Goal: Transaction & Acquisition: Purchase product/service

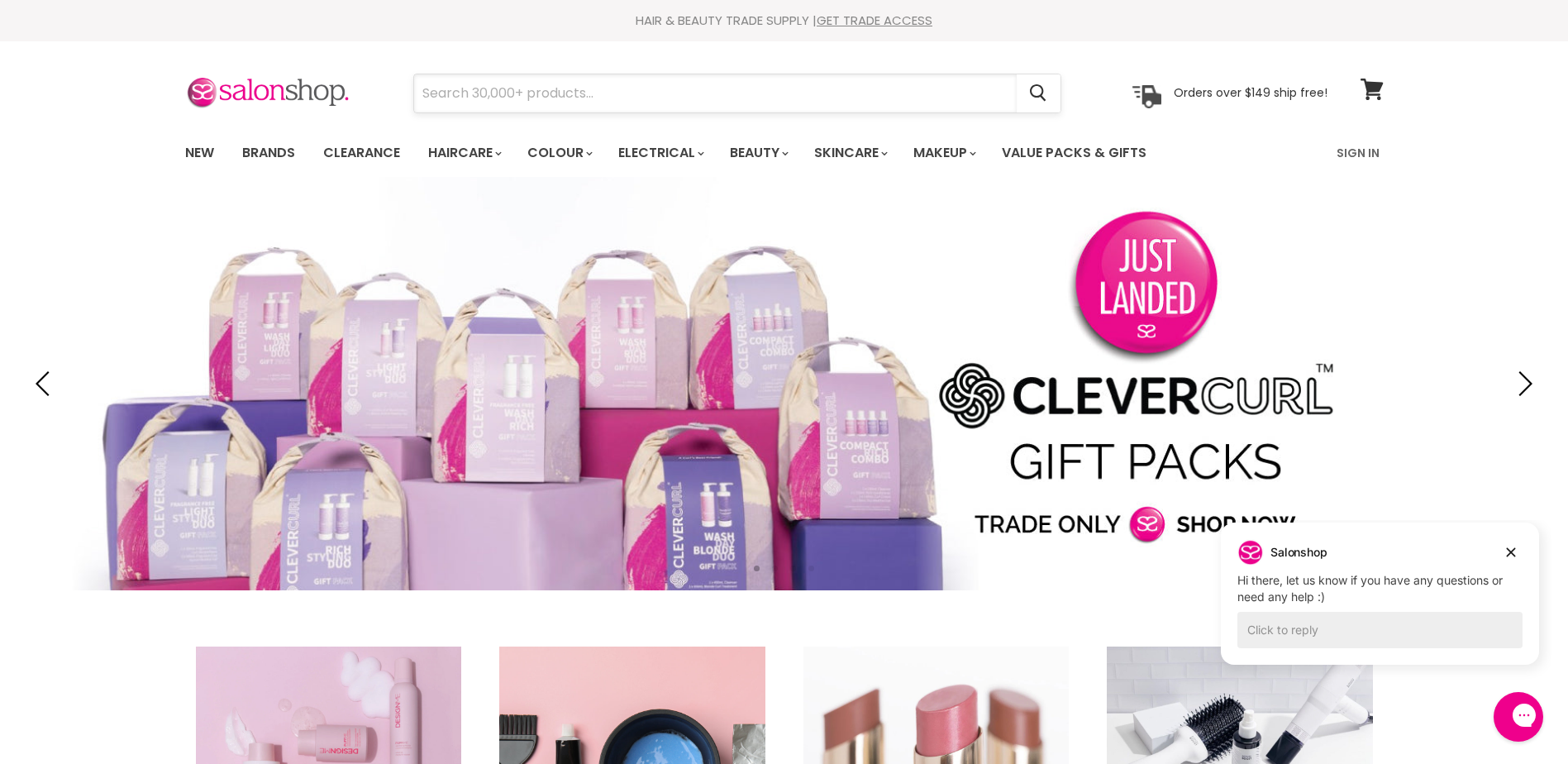
click at [498, 89] on input "Search" at bounding box center [716, 94] width 602 height 38
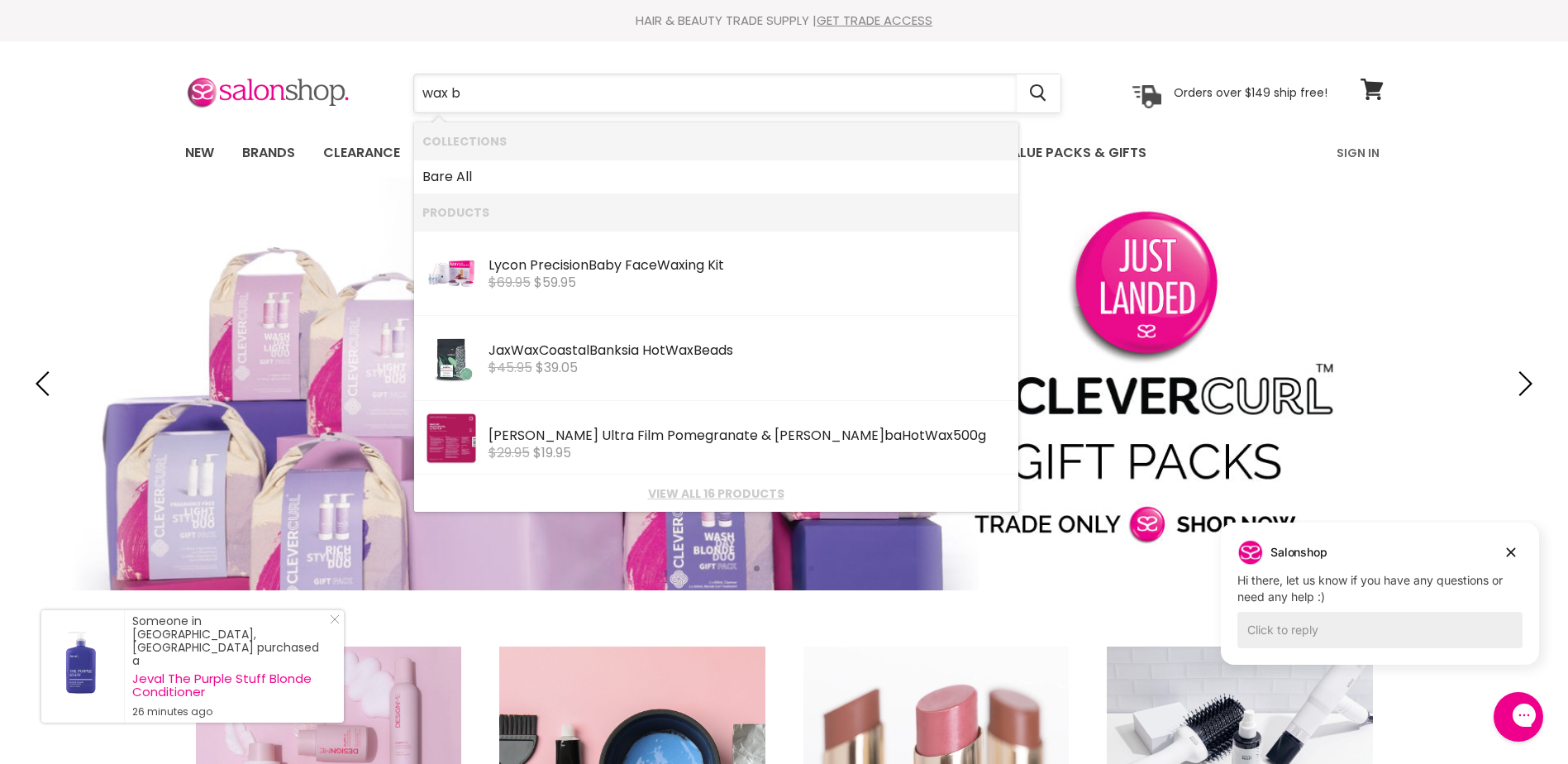
type input "wax"
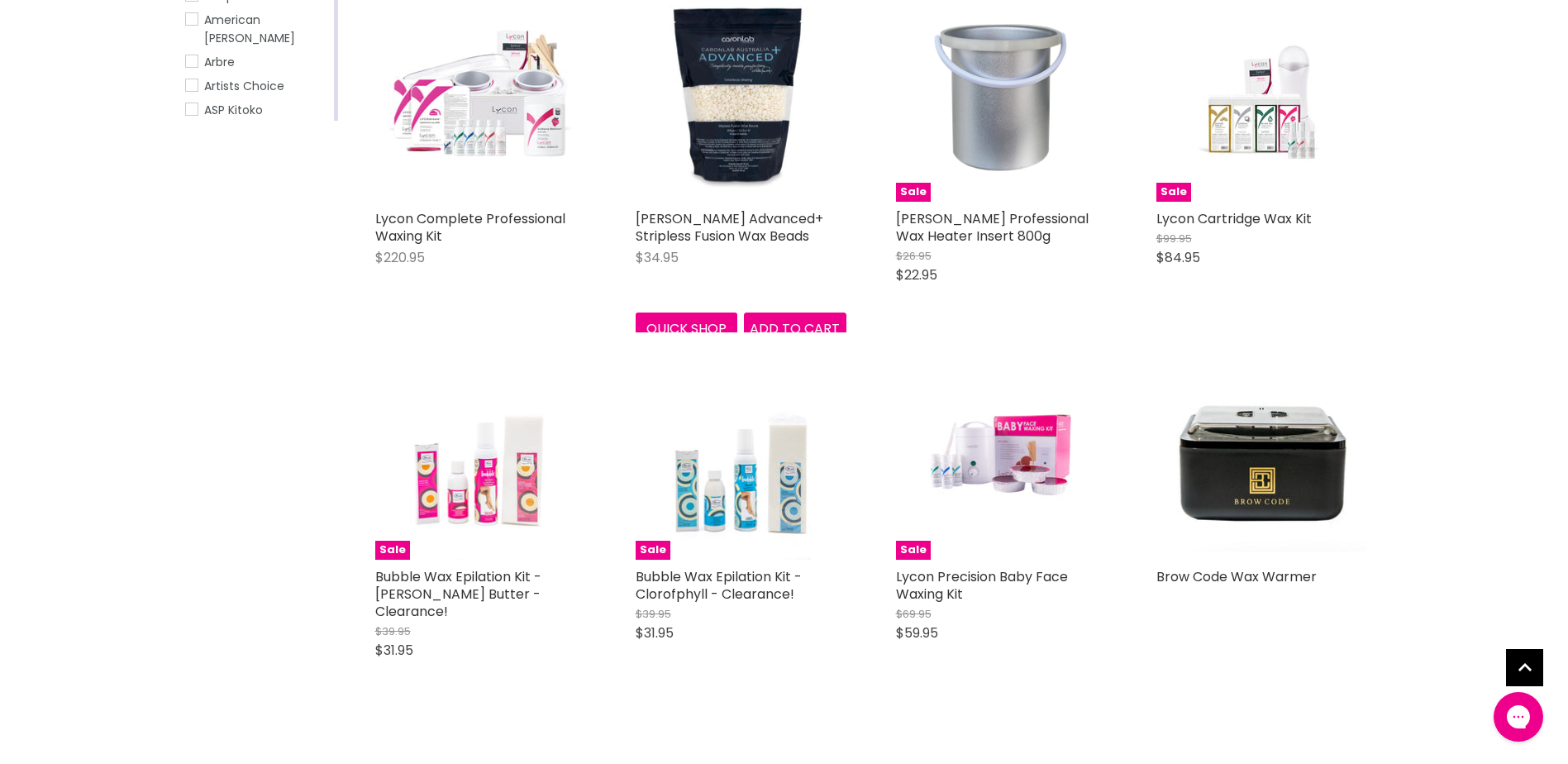
scroll to position [414, 0]
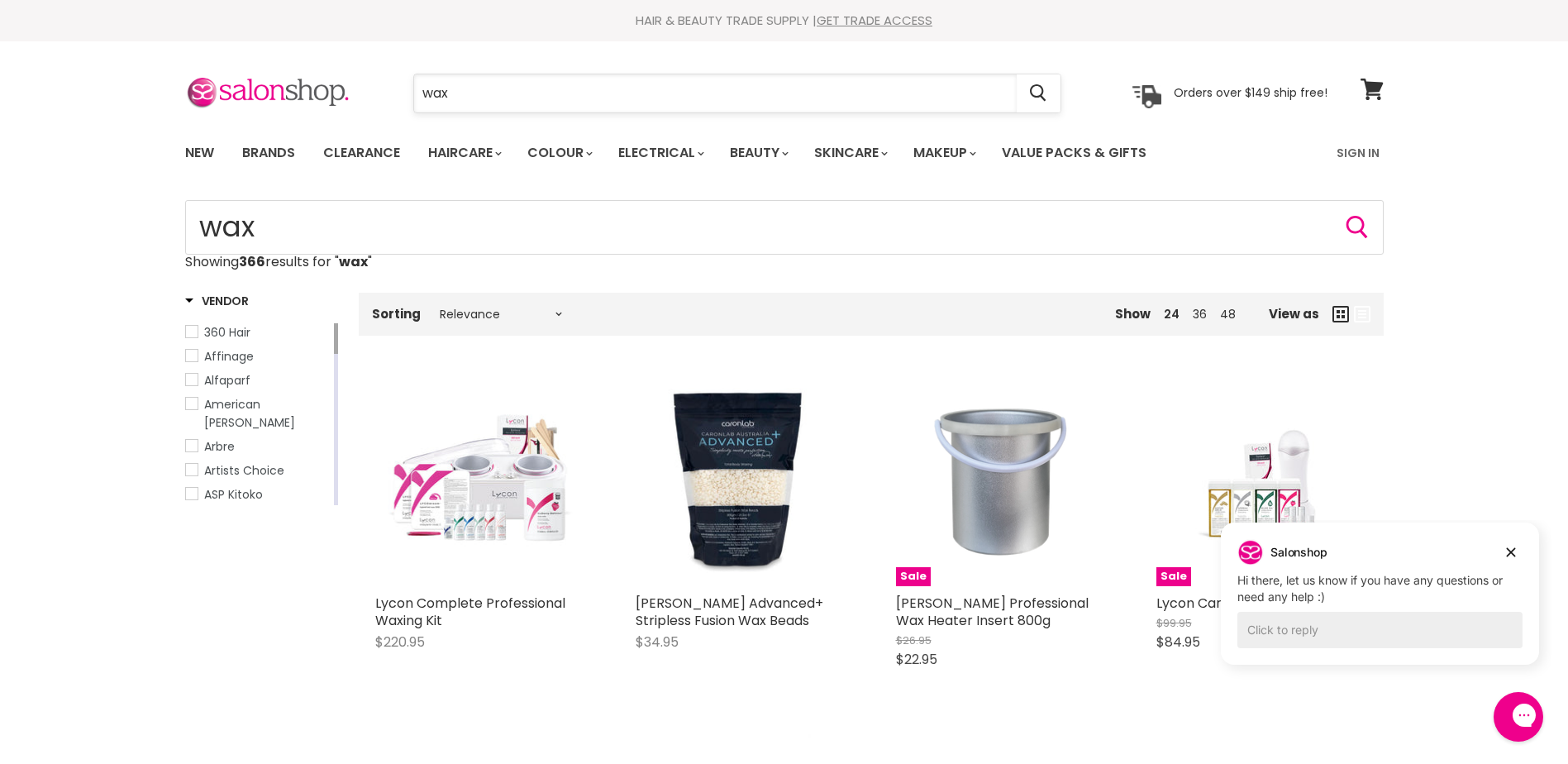
click at [573, 99] on input "wax" at bounding box center [716, 94] width 602 height 38
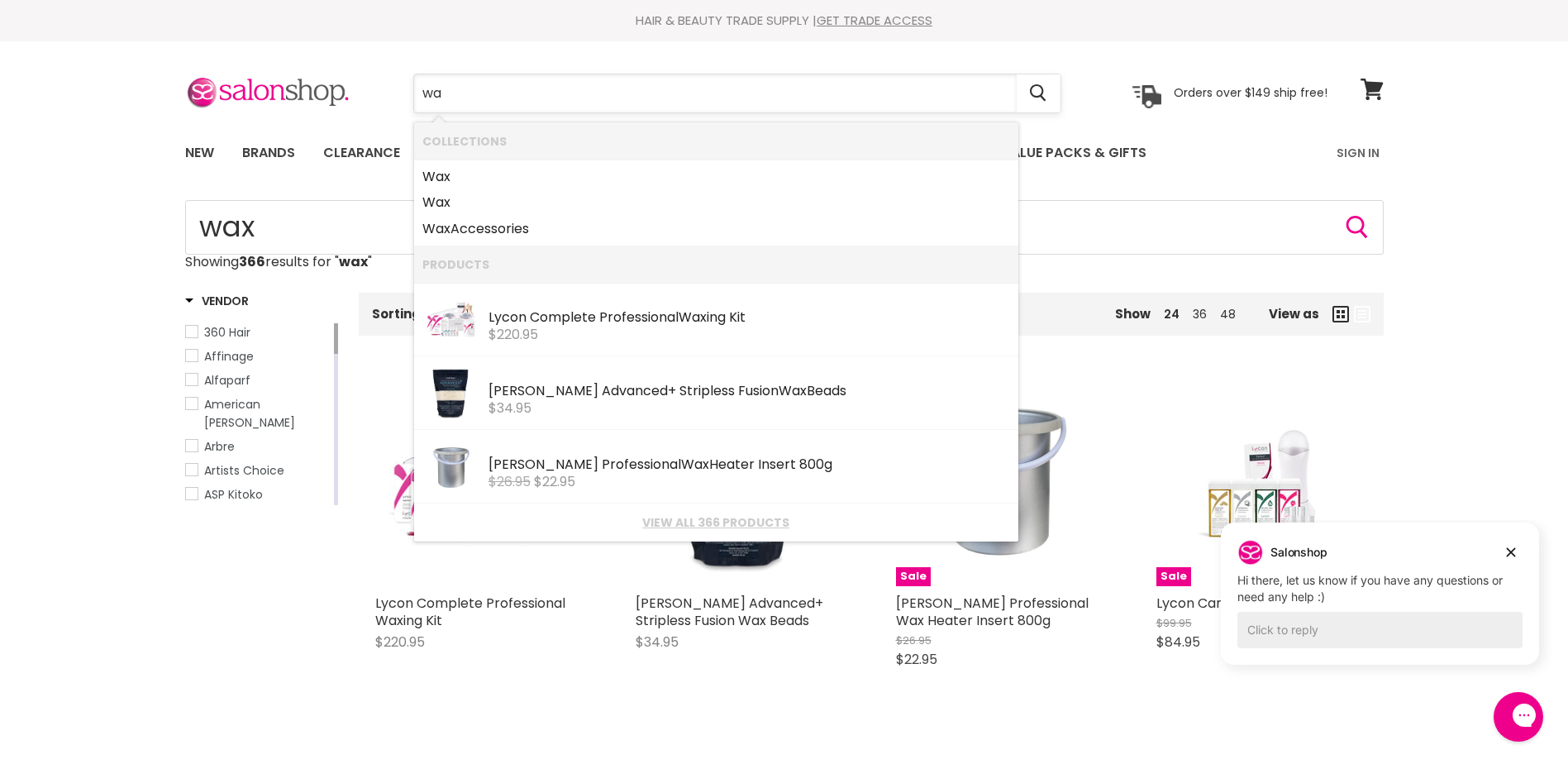
type input "w"
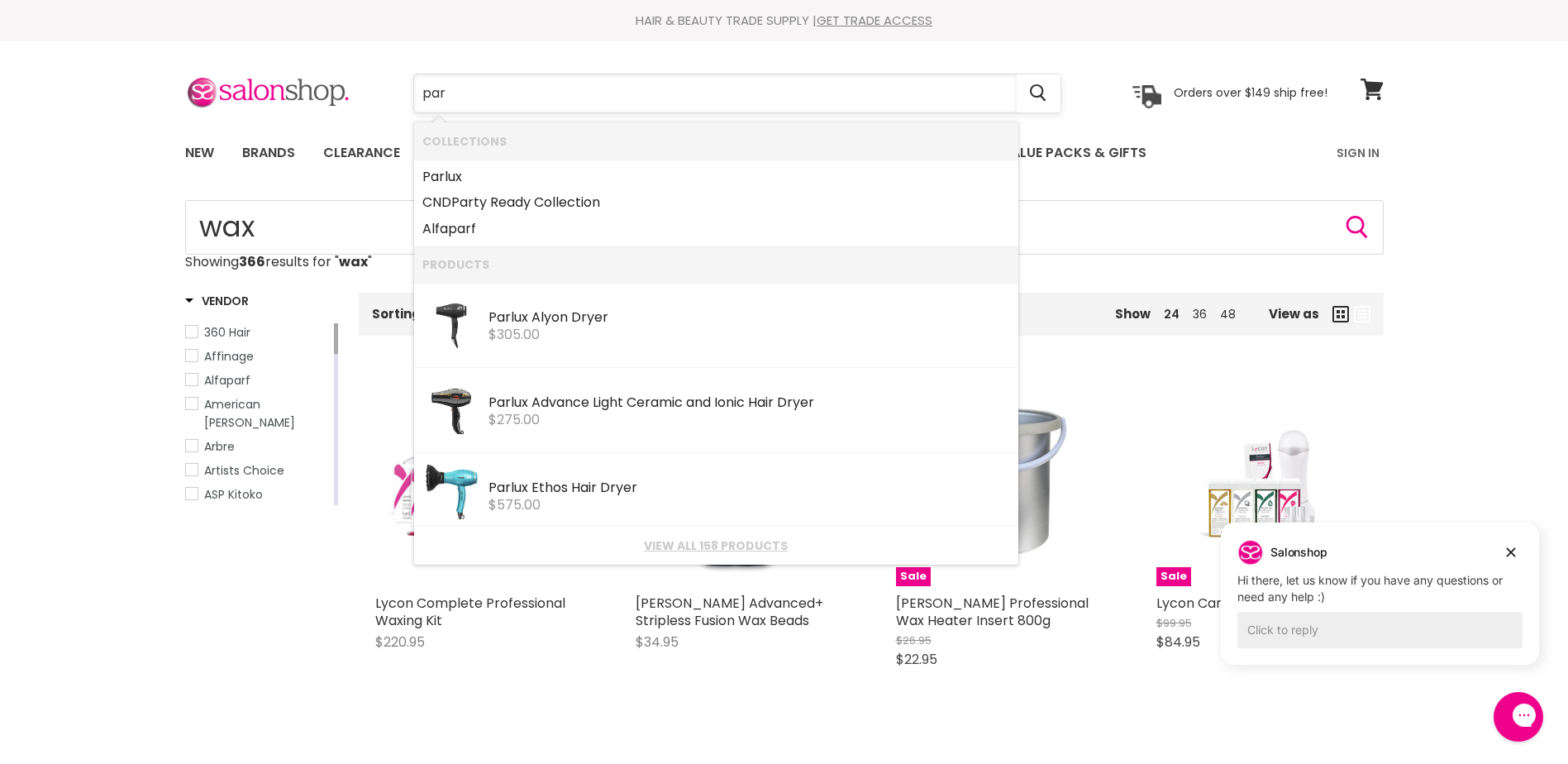
type input "para"
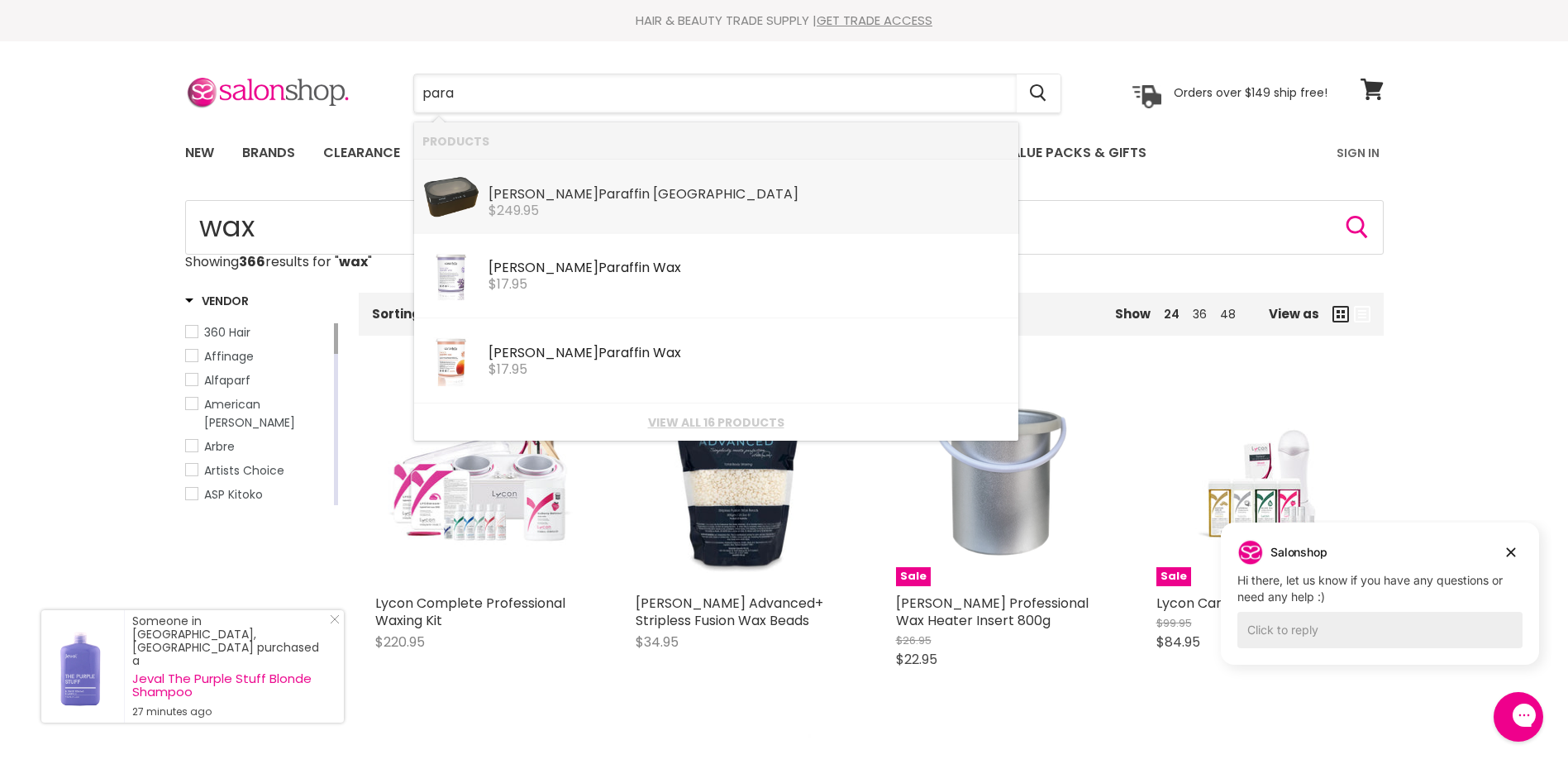
click at [598, 199] on b "Para" at bounding box center [613, 193] width 31 height 19
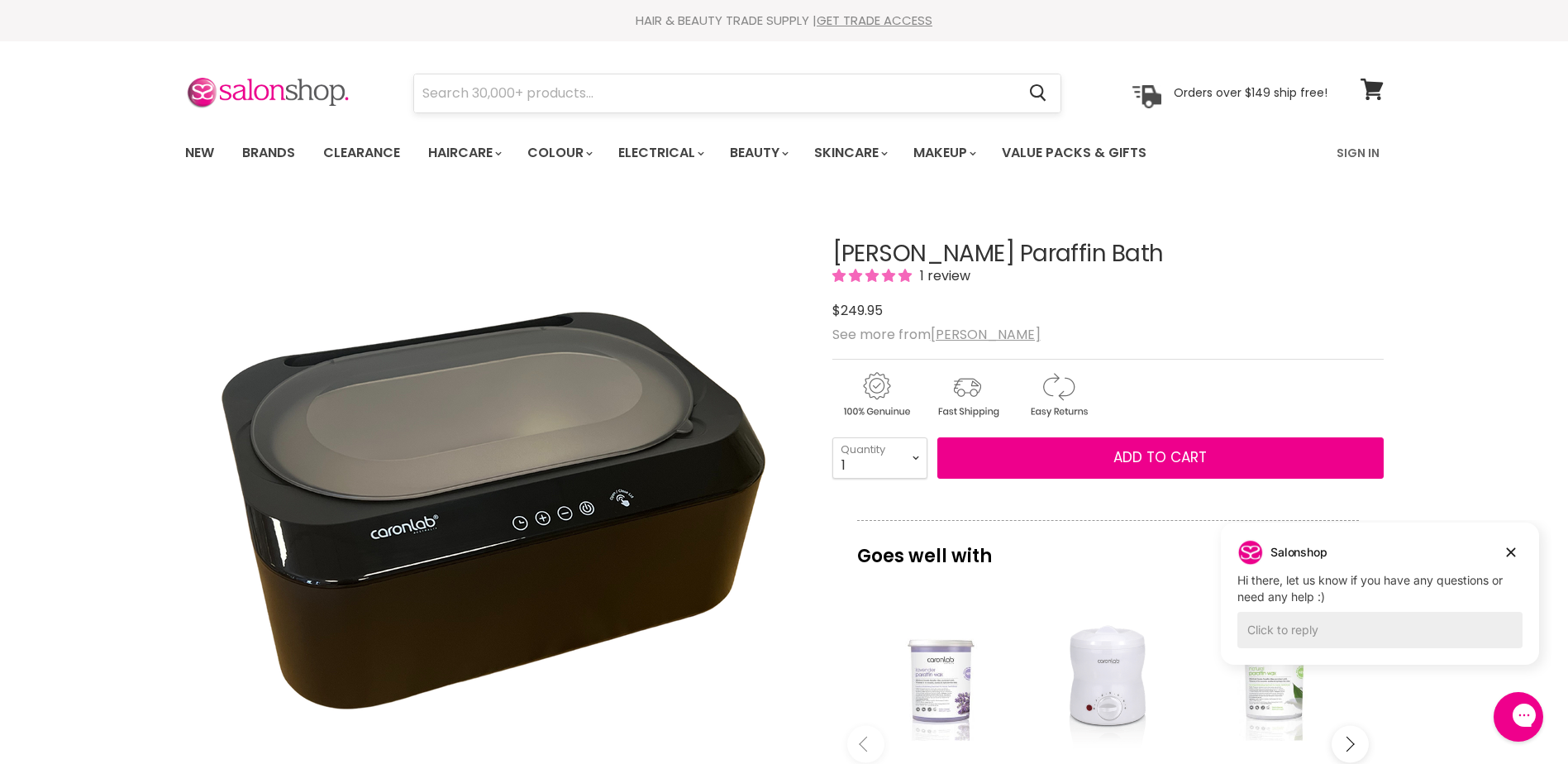
click at [539, 81] on input "Search" at bounding box center [716, 94] width 602 height 38
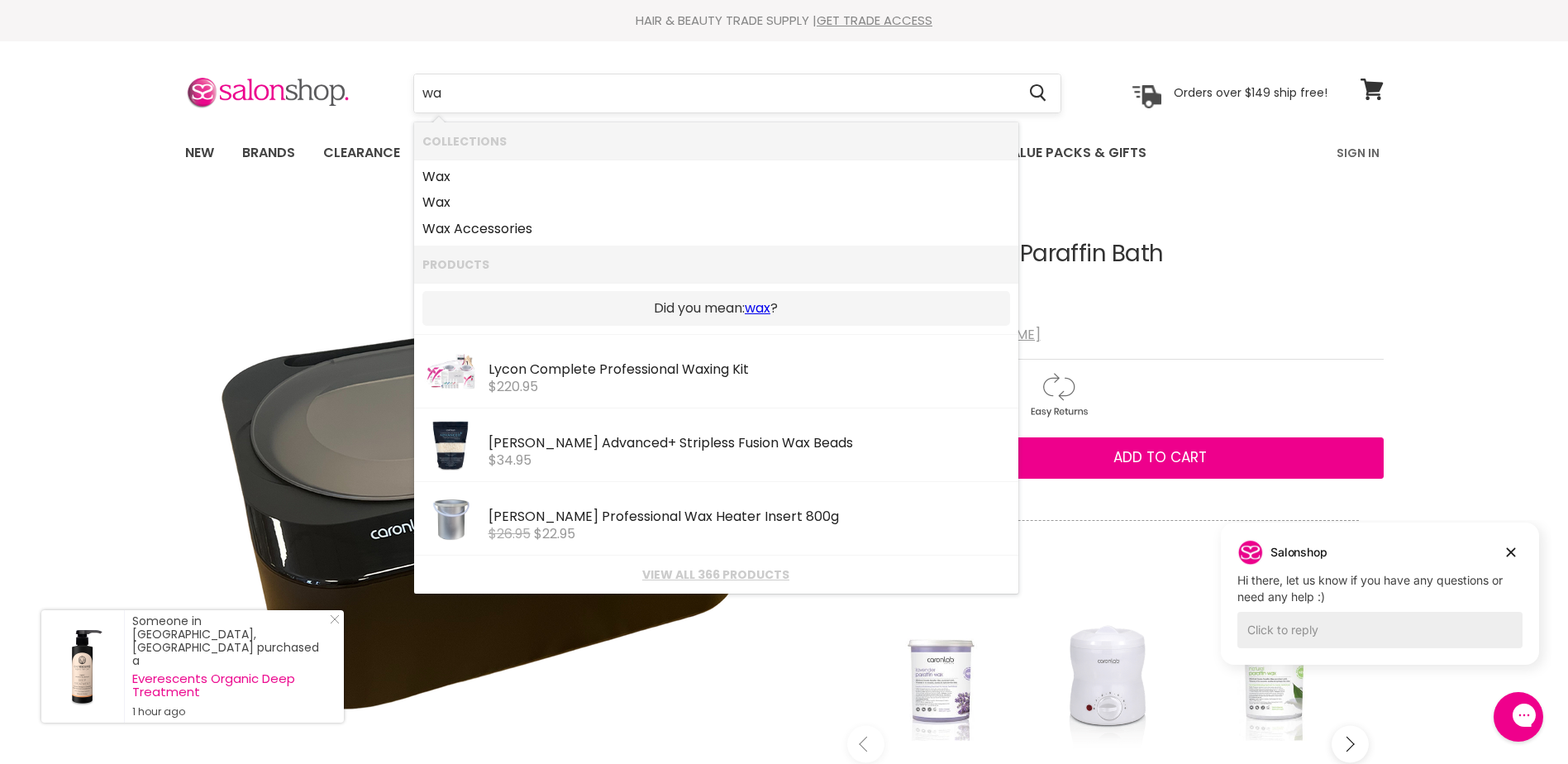
type input "wax"
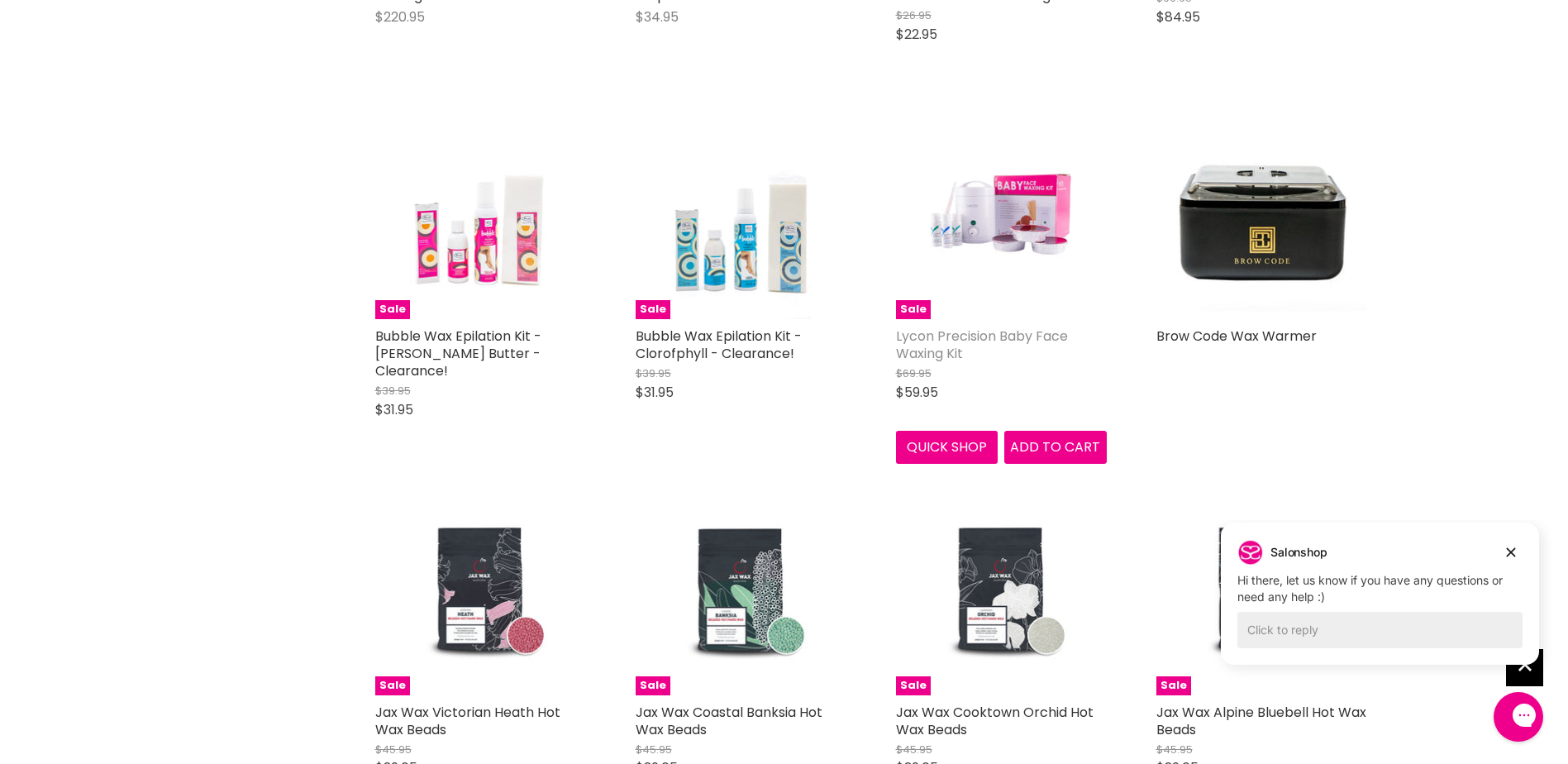
scroll to position [662, 0]
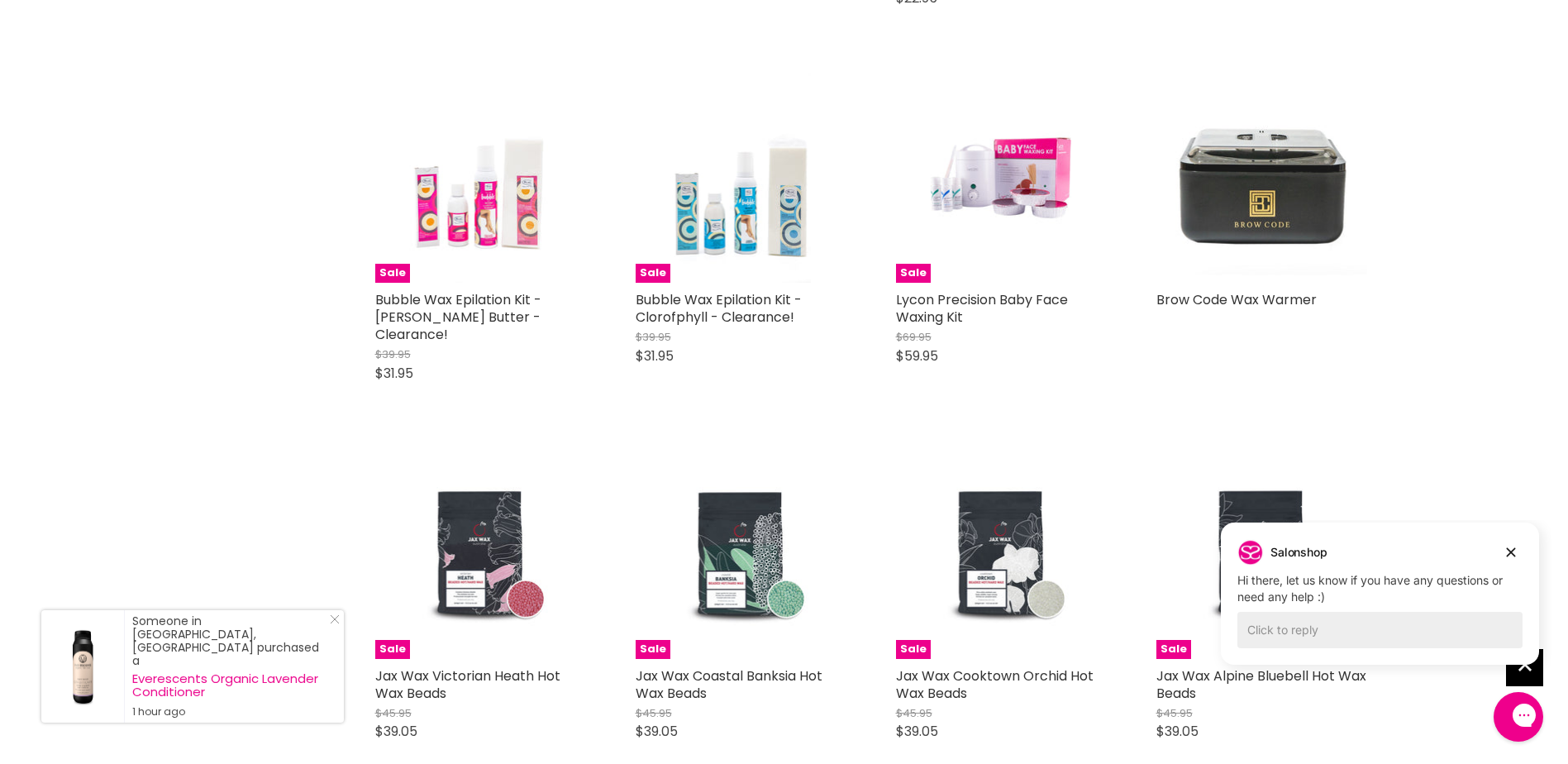
click at [1261, 183] on img "Main content" at bounding box center [1262, 177] width 211 height 211
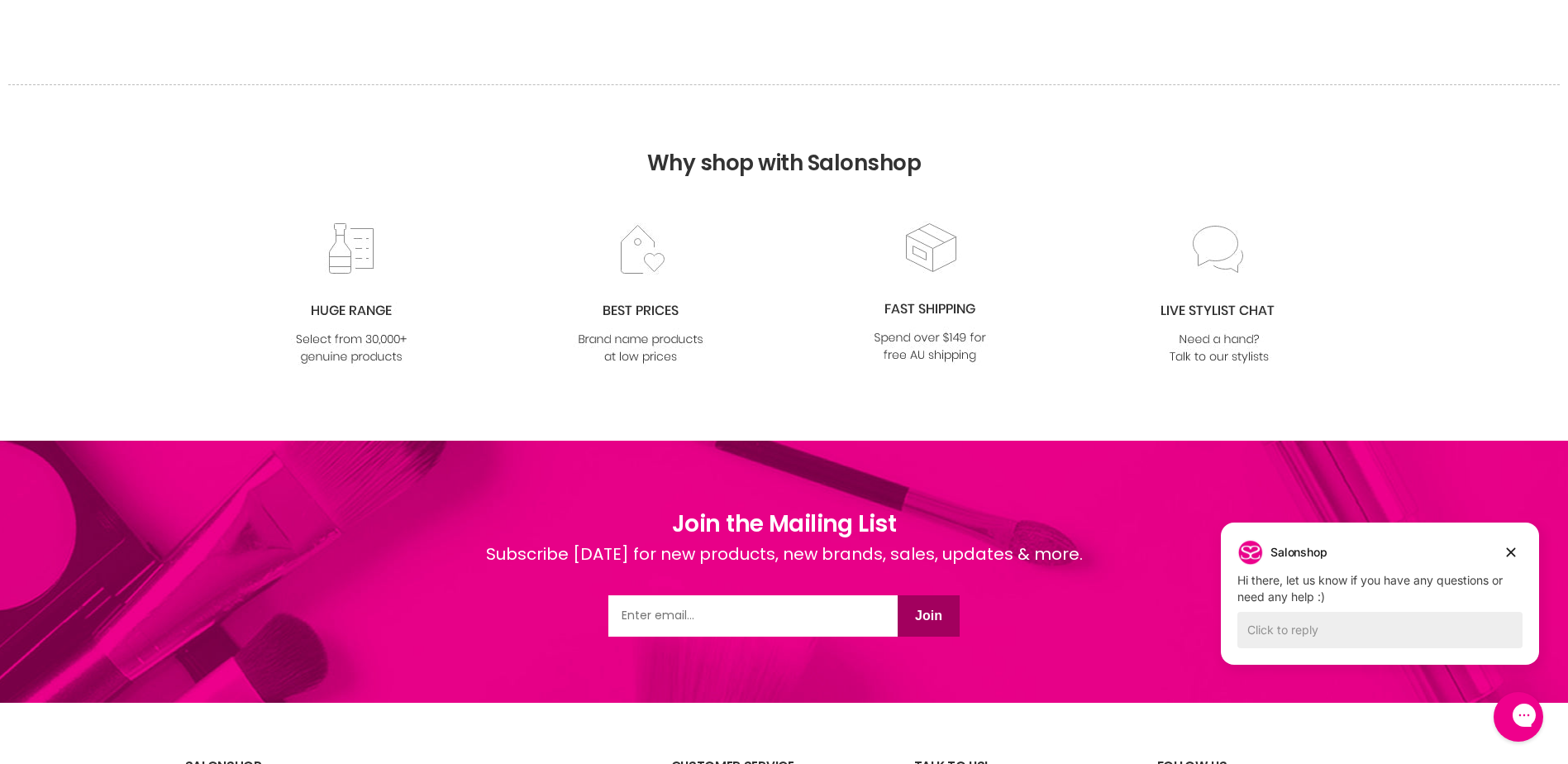
scroll to position [1489, 0]
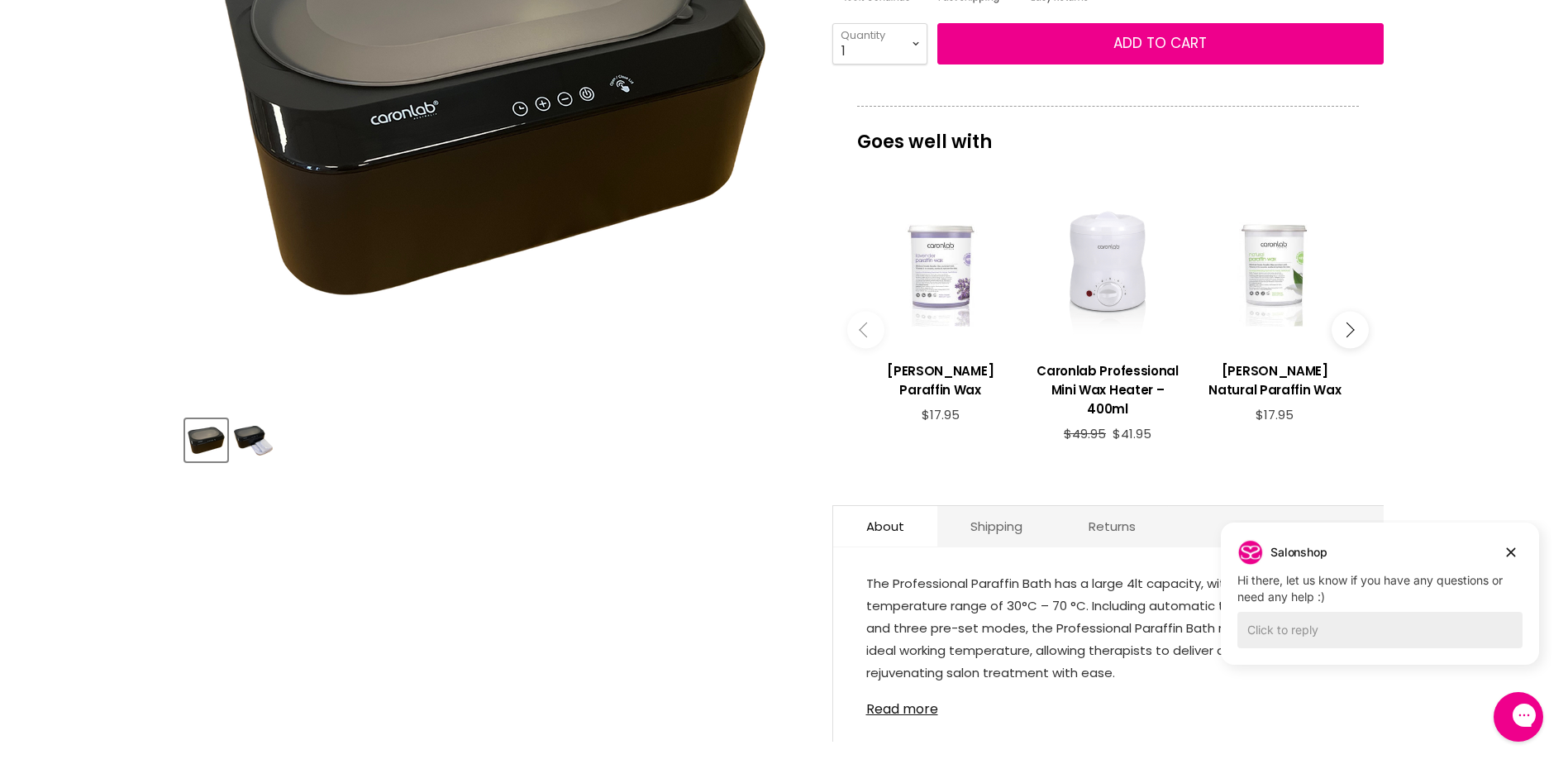
scroll to position [414, 0]
click at [1346, 333] on icon "Main content" at bounding box center [1347, 330] width 15 height 15
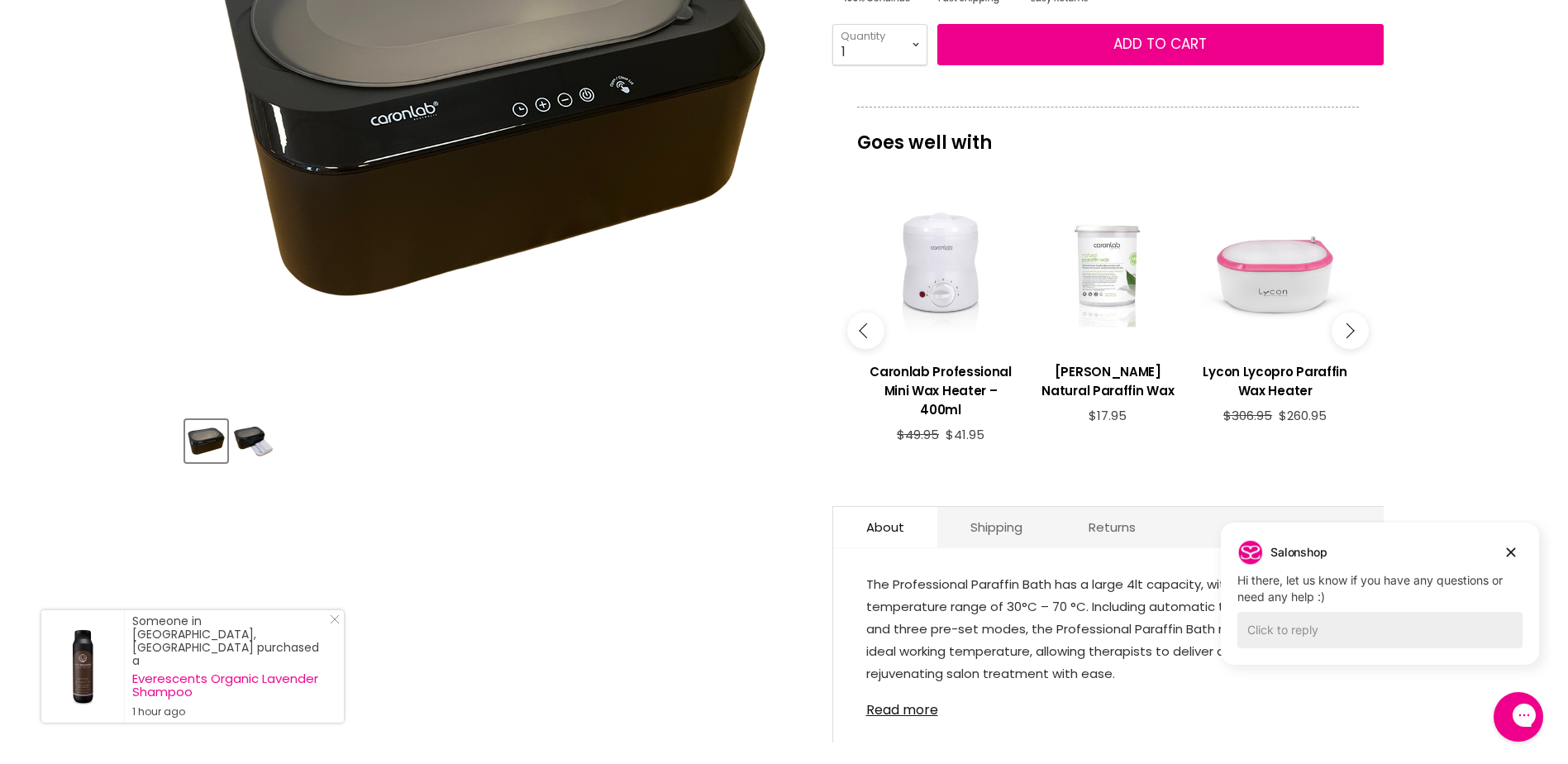
click at [1345, 335] on icon "Main content" at bounding box center [1347, 330] width 15 height 15
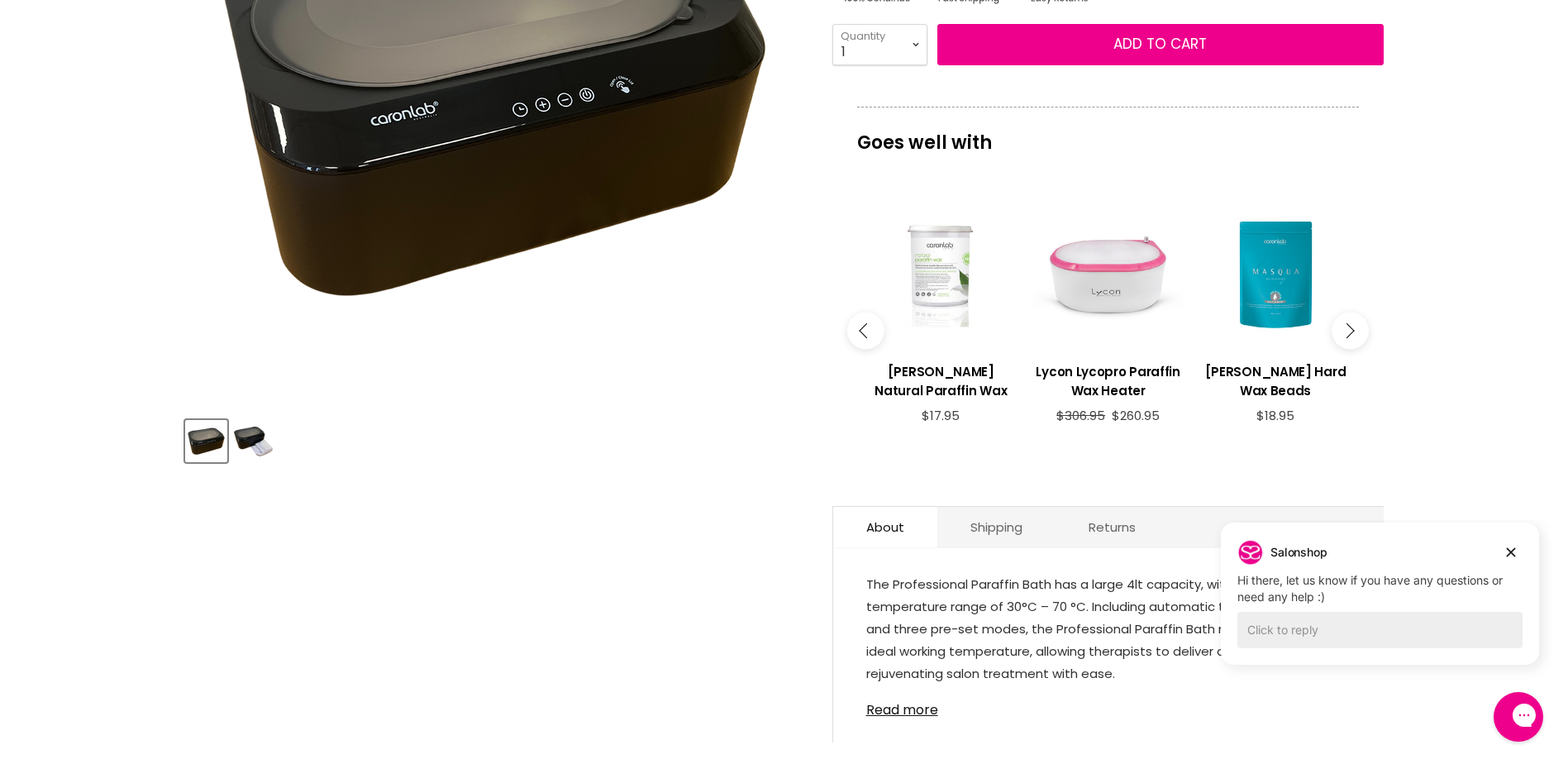
click at [1345, 335] on icon "Main content" at bounding box center [1347, 330] width 15 height 15
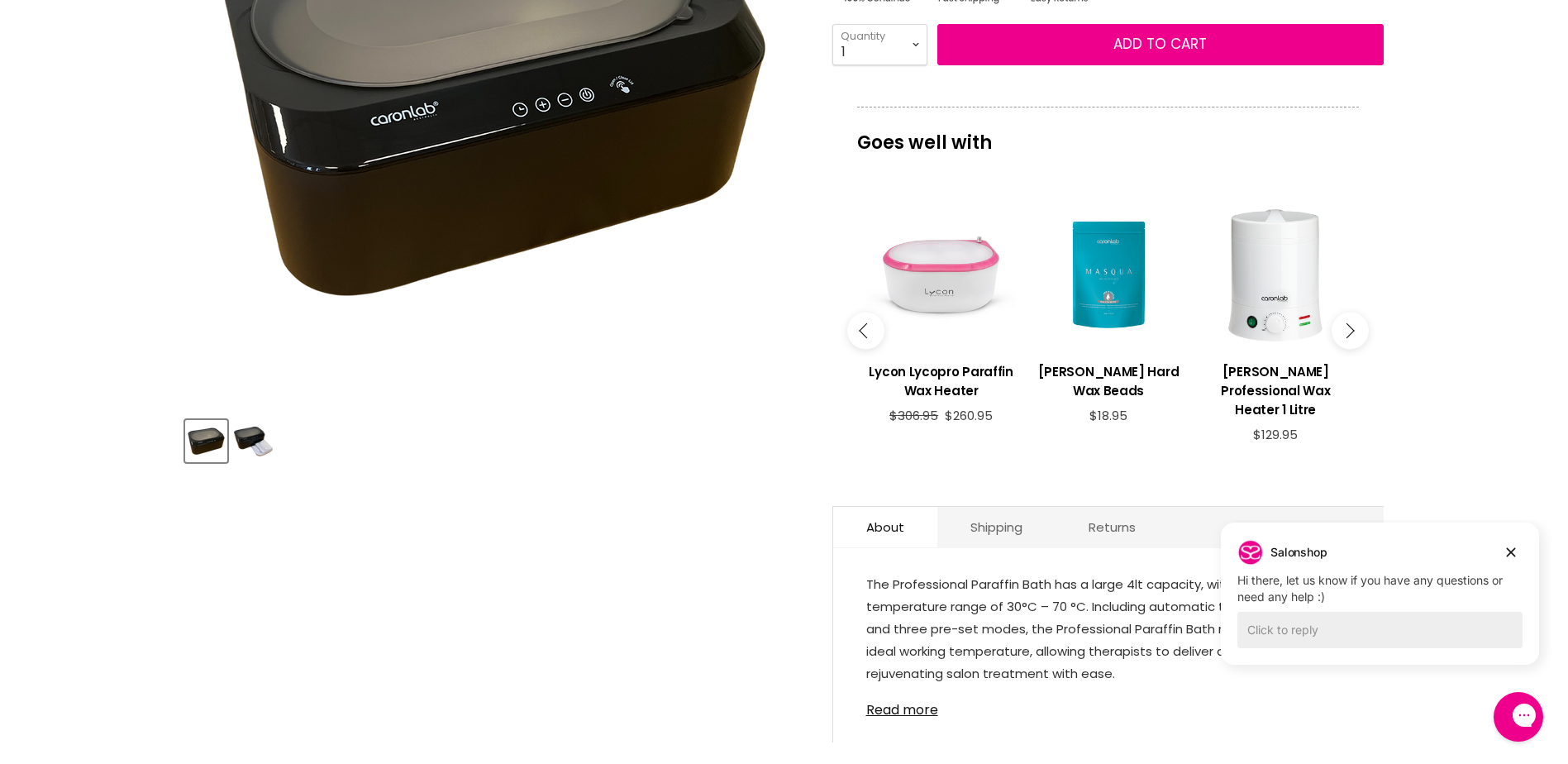
click at [1345, 335] on icon "Main content" at bounding box center [1347, 330] width 15 height 15
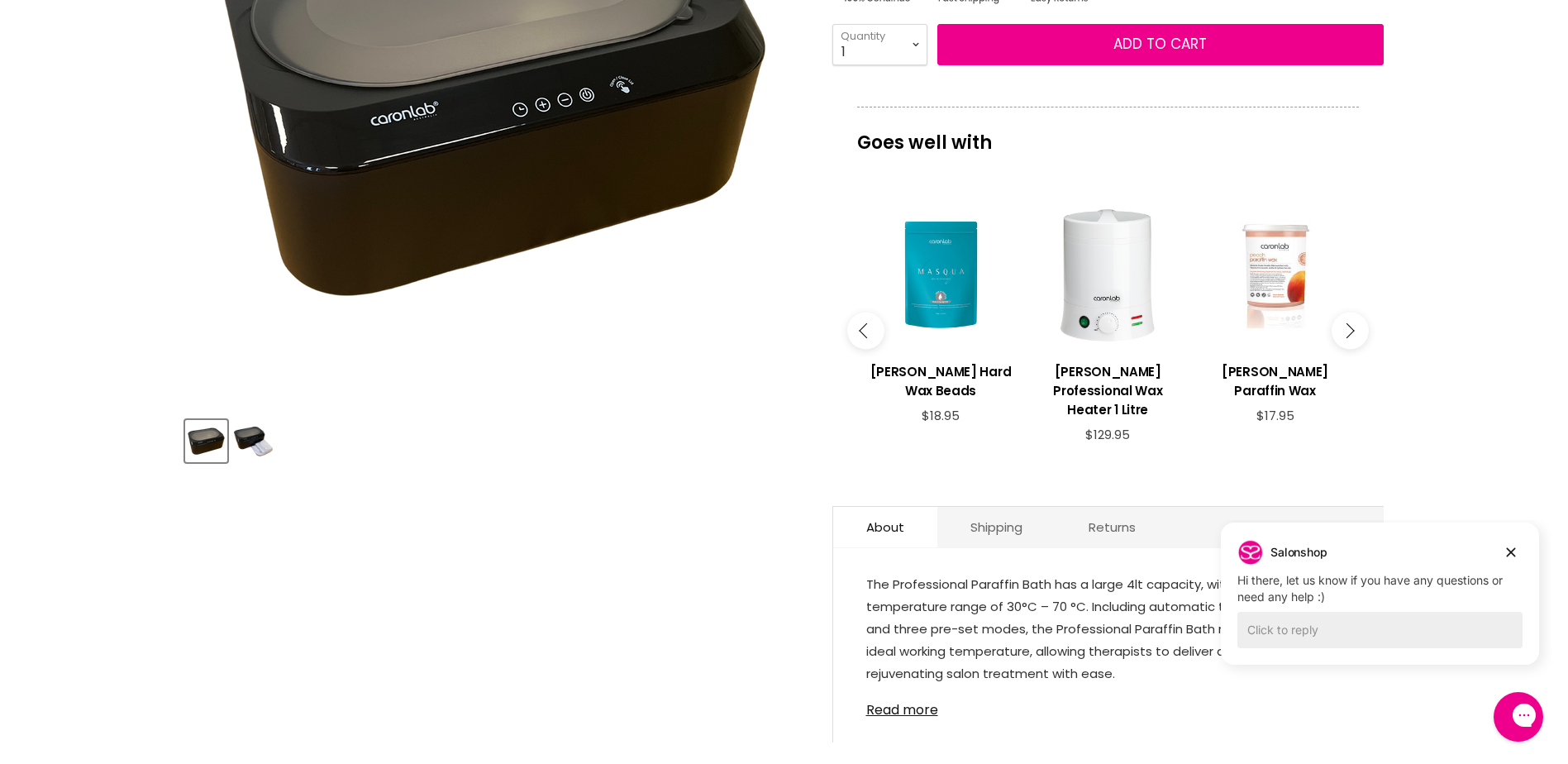
click at [1345, 335] on icon "Main content" at bounding box center [1347, 330] width 15 height 15
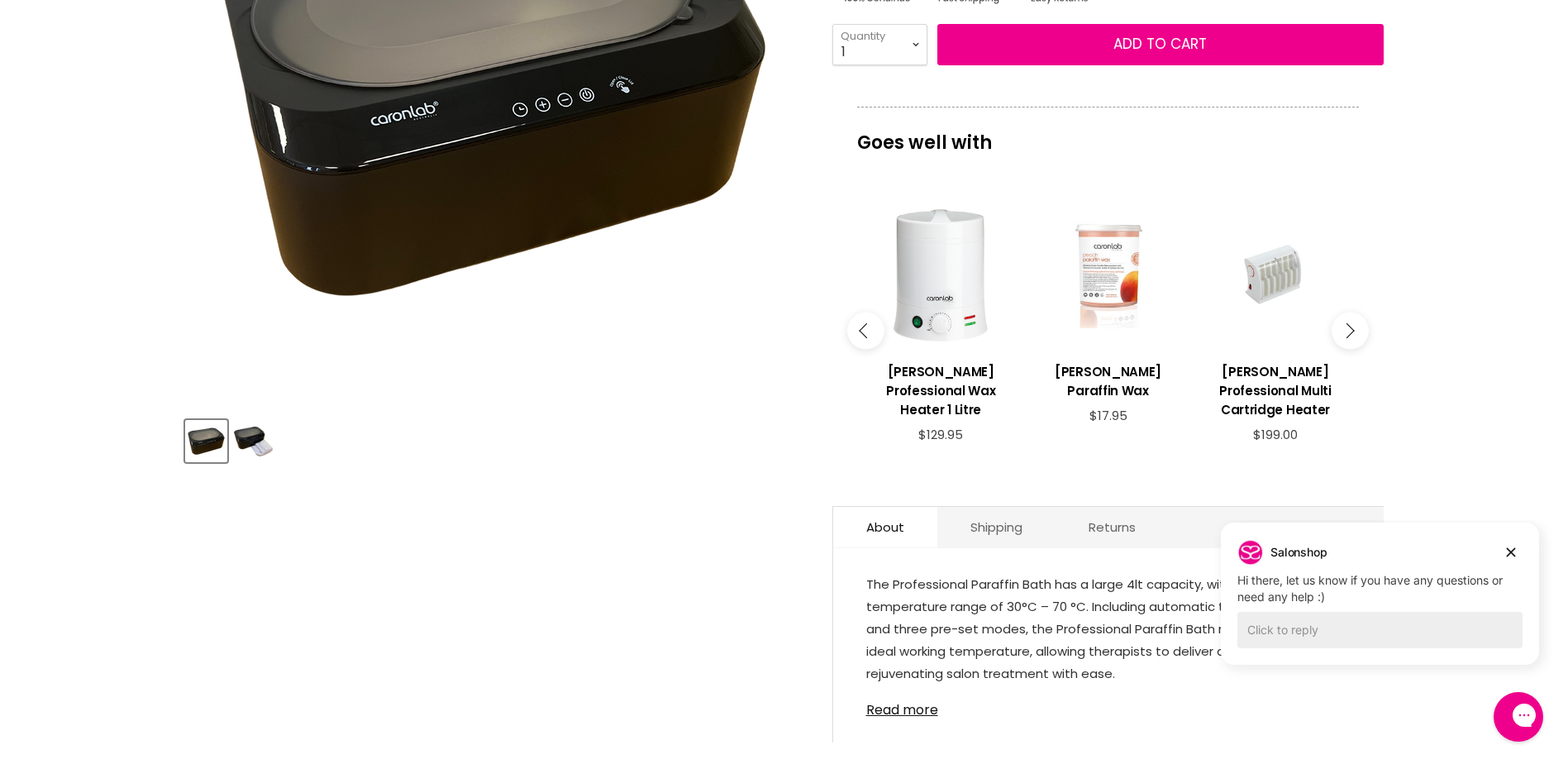
click at [1345, 335] on icon "Main content" at bounding box center [1347, 330] width 15 height 15
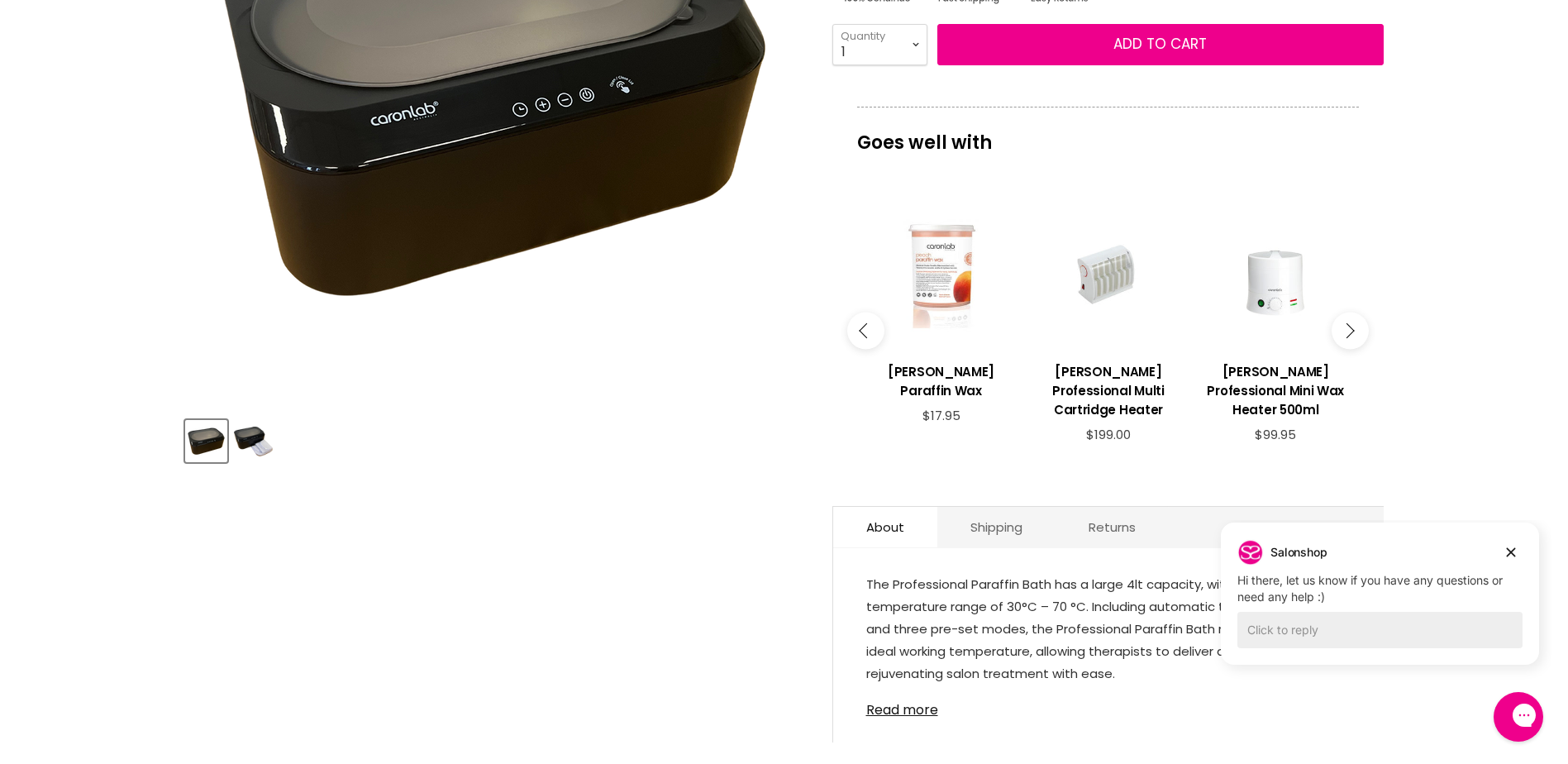
click at [1345, 335] on icon "Main content" at bounding box center [1347, 330] width 15 height 15
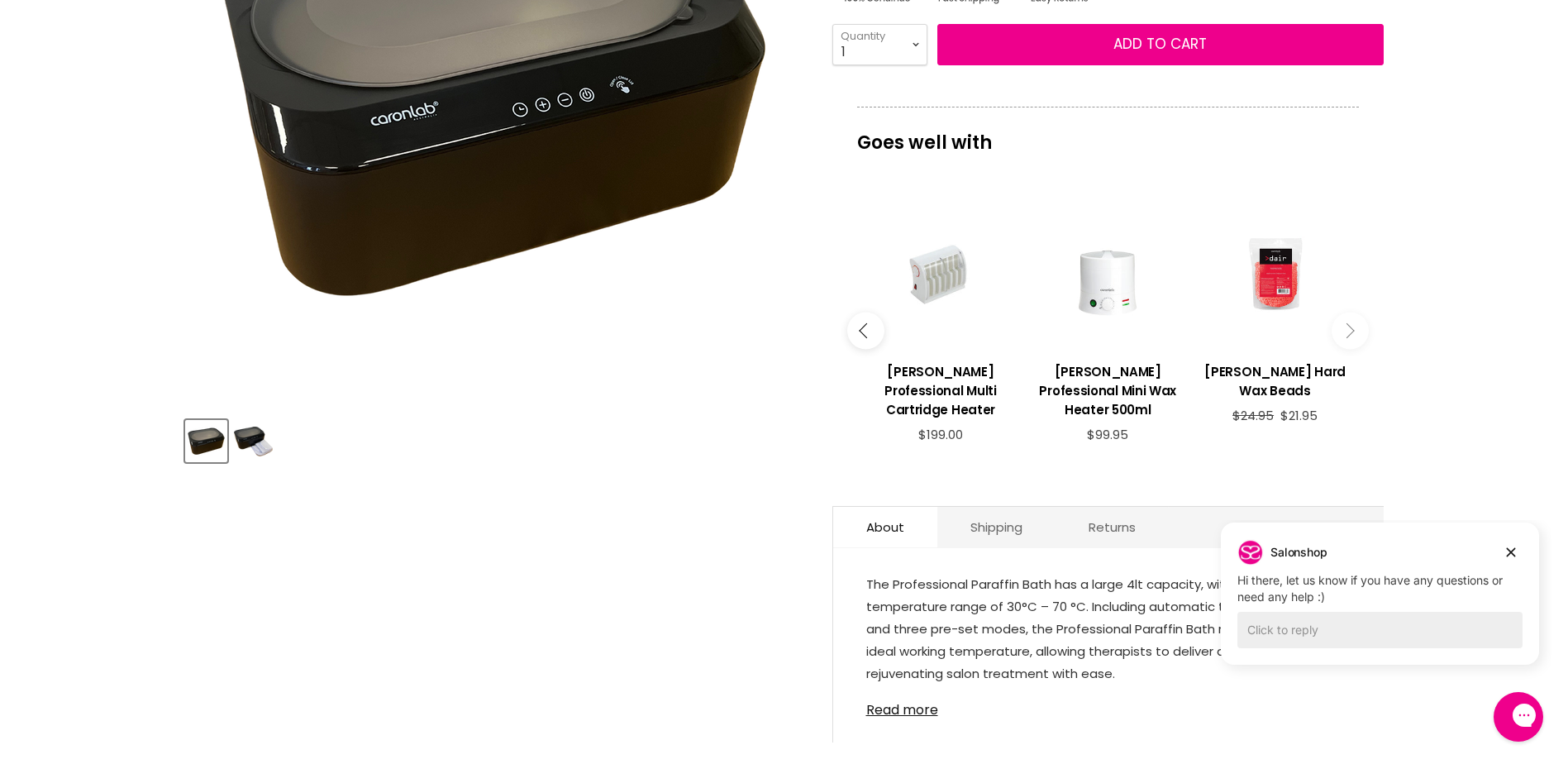
click at [1345, 335] on icon "Main content" at bounding box center [1347, 330] width 15 height 15
click at [869, 336] on icon "Main content" at bounding box center [866, 330] width 15 height 15
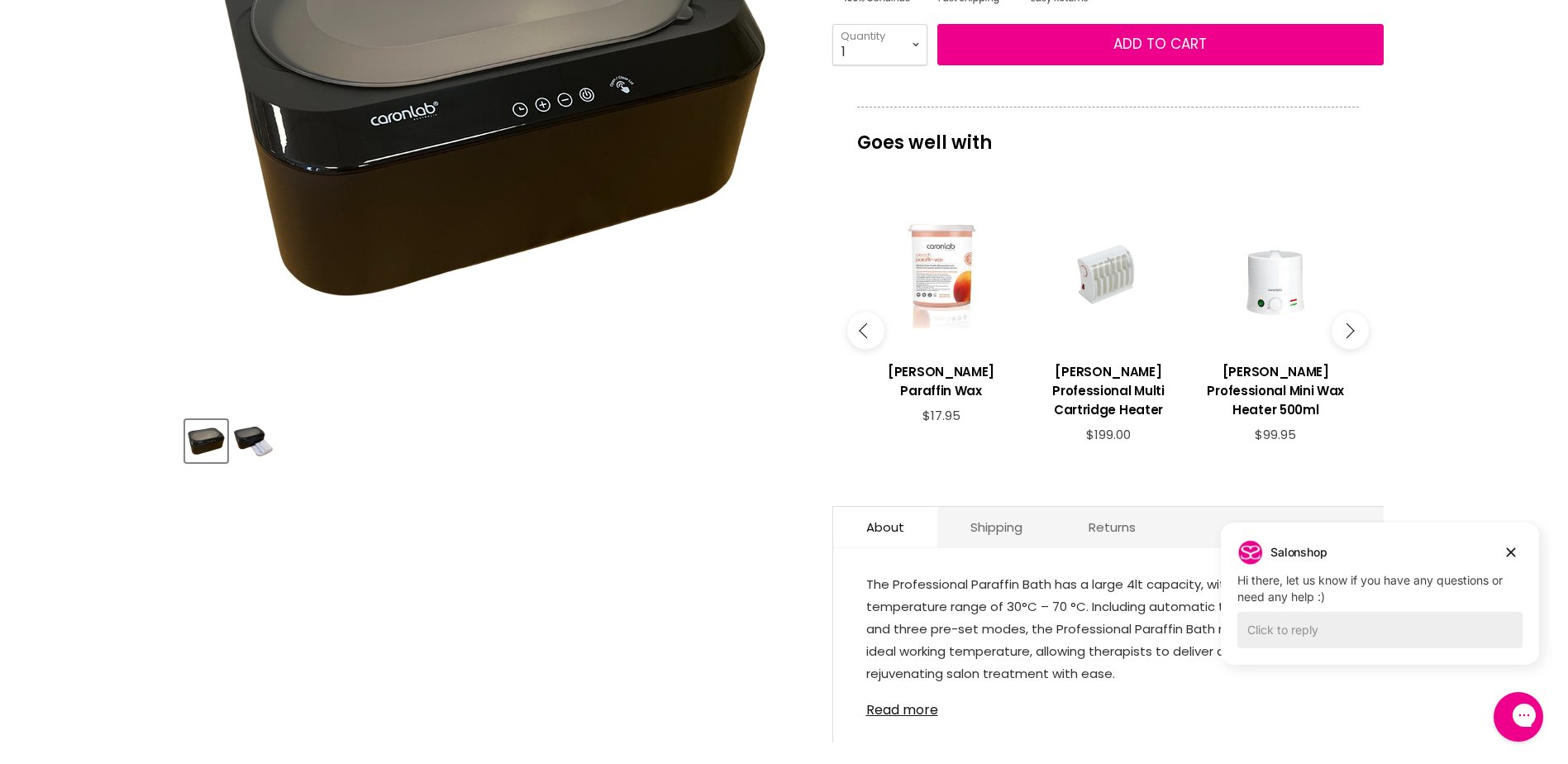
click at [869, 336] on icon "Main content" at bounding box center [866, 330] width 15 height 15
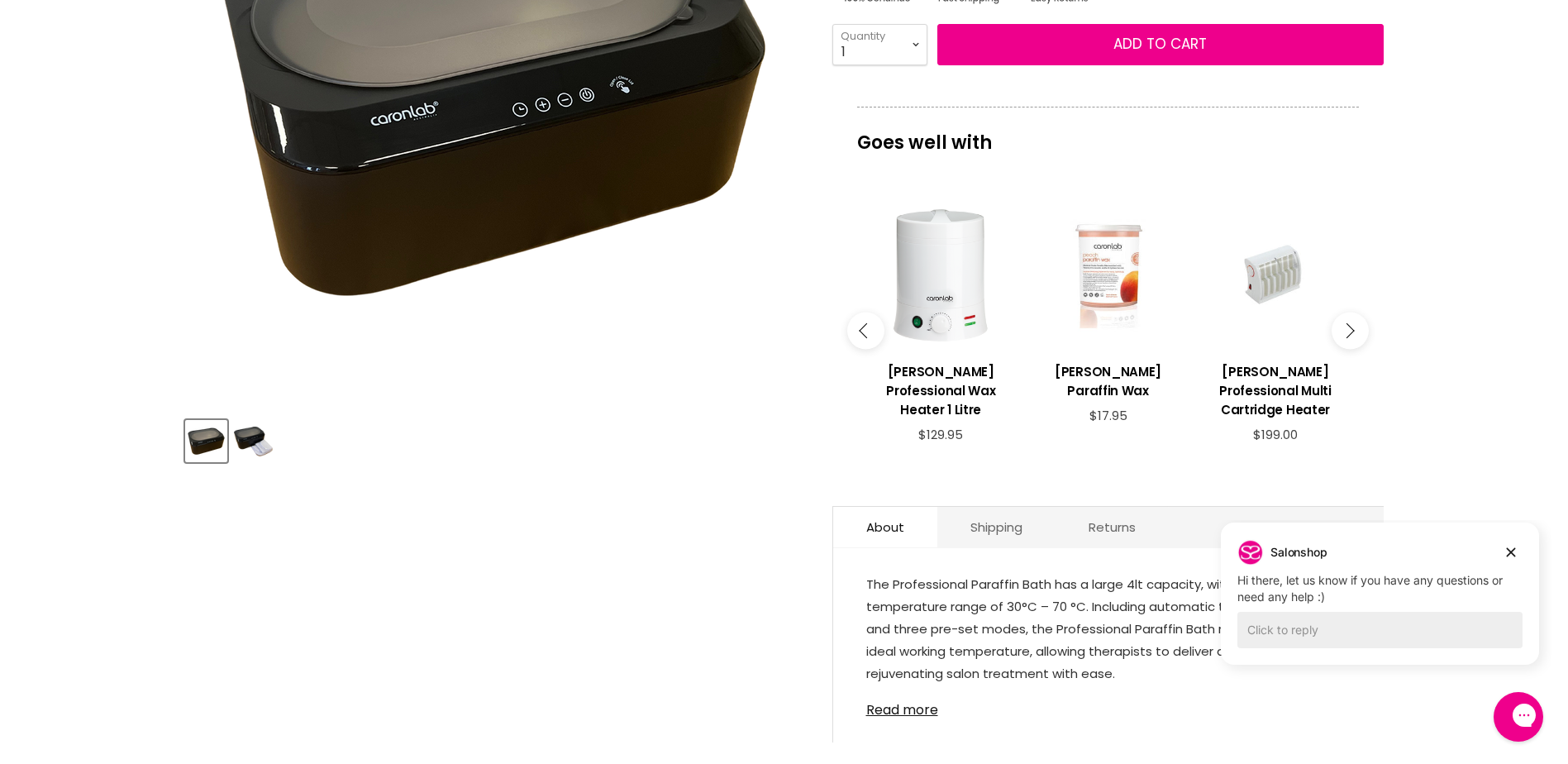
click at [869, 336] on icon "Main content" at bounding box center [866, 330] width 15 height 15
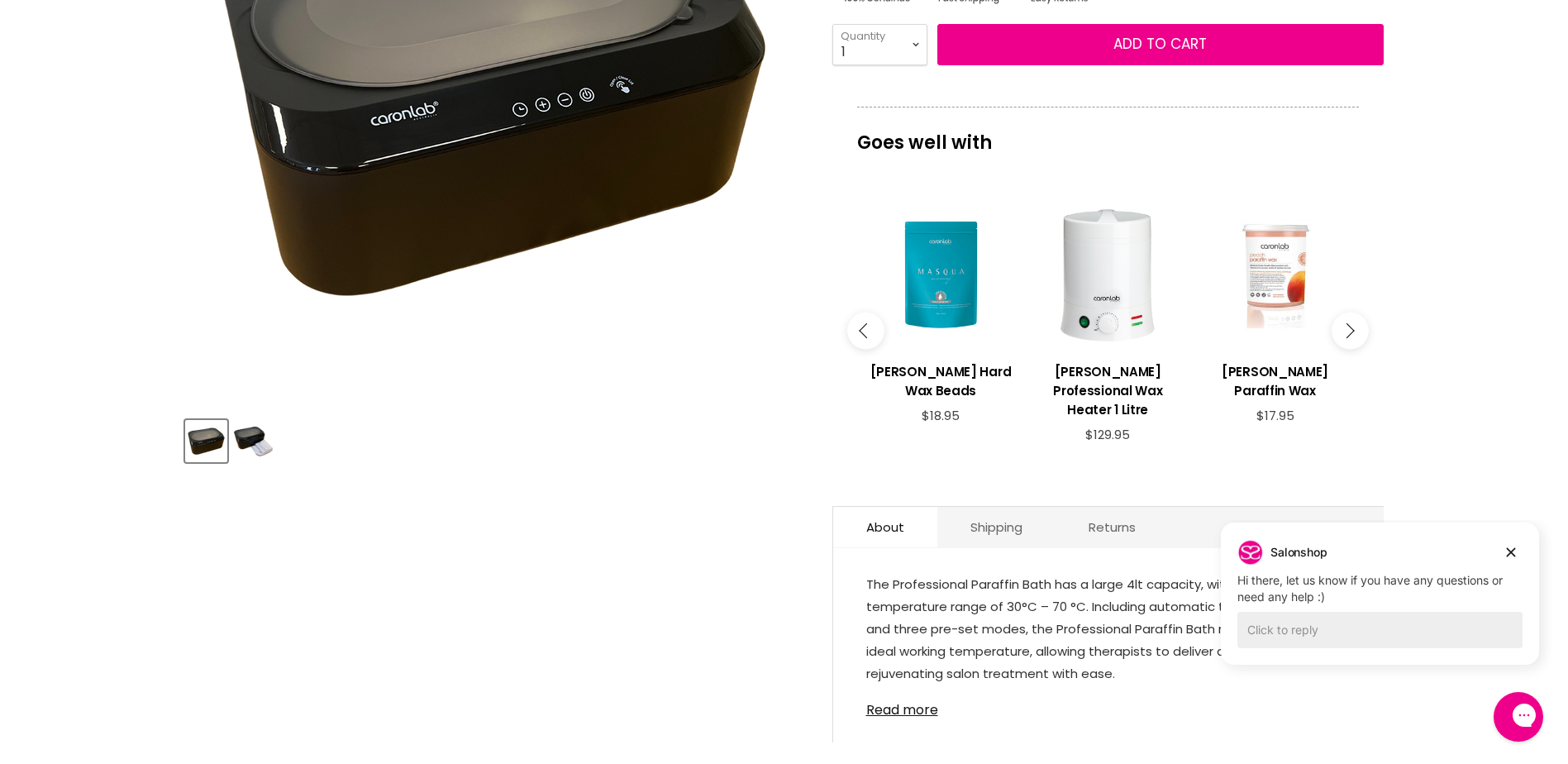
click at [869, 335] on icon "Main content" at bounding box center [866, 330] width 15 height 15
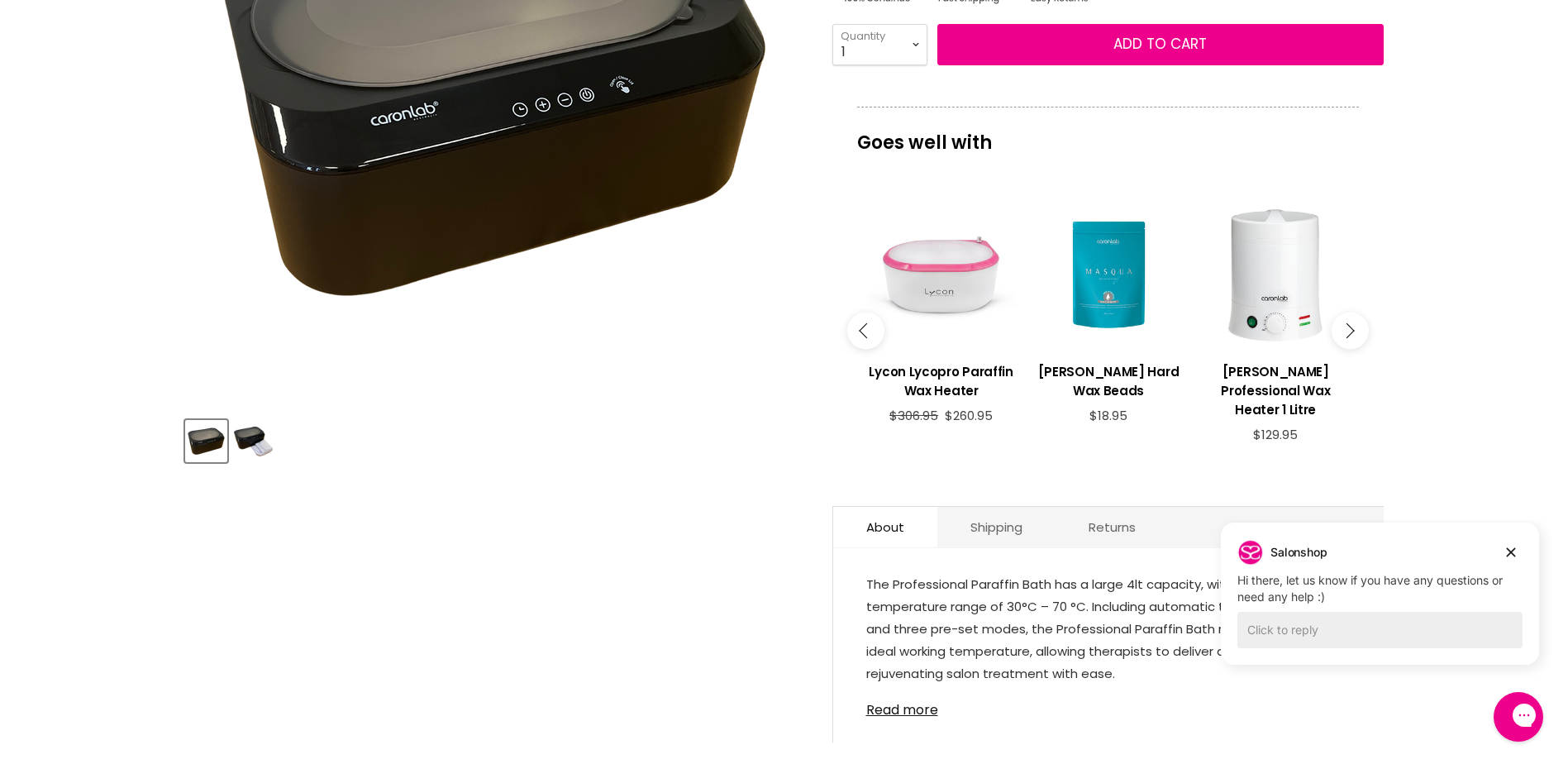
click at [869, 335] on icon "Main content" at bounding box center [866, 330] width 15 height 15
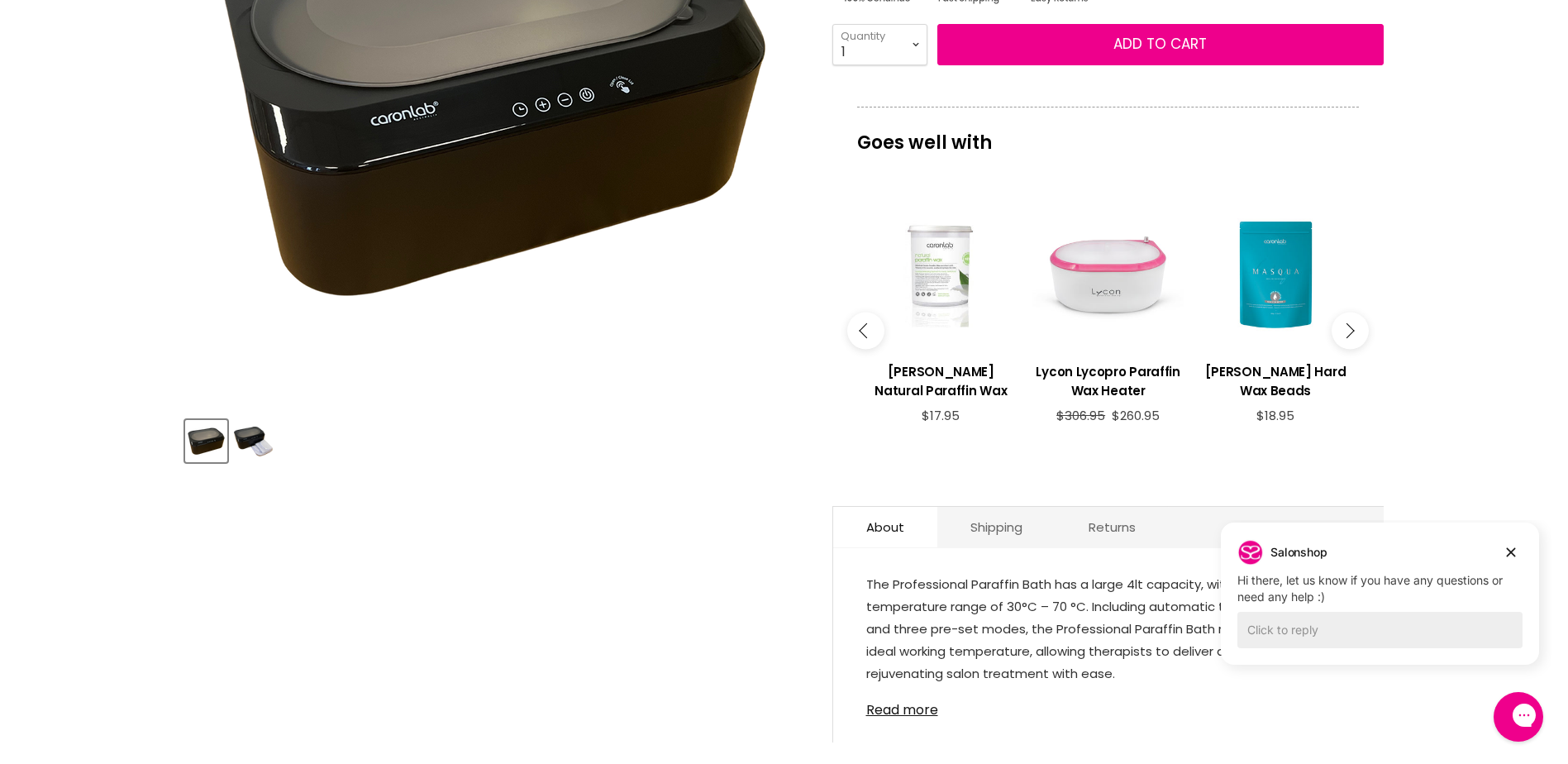
click at [869, 333] on icon "Main content" at bounding box center [866, 330] width 15 height 15
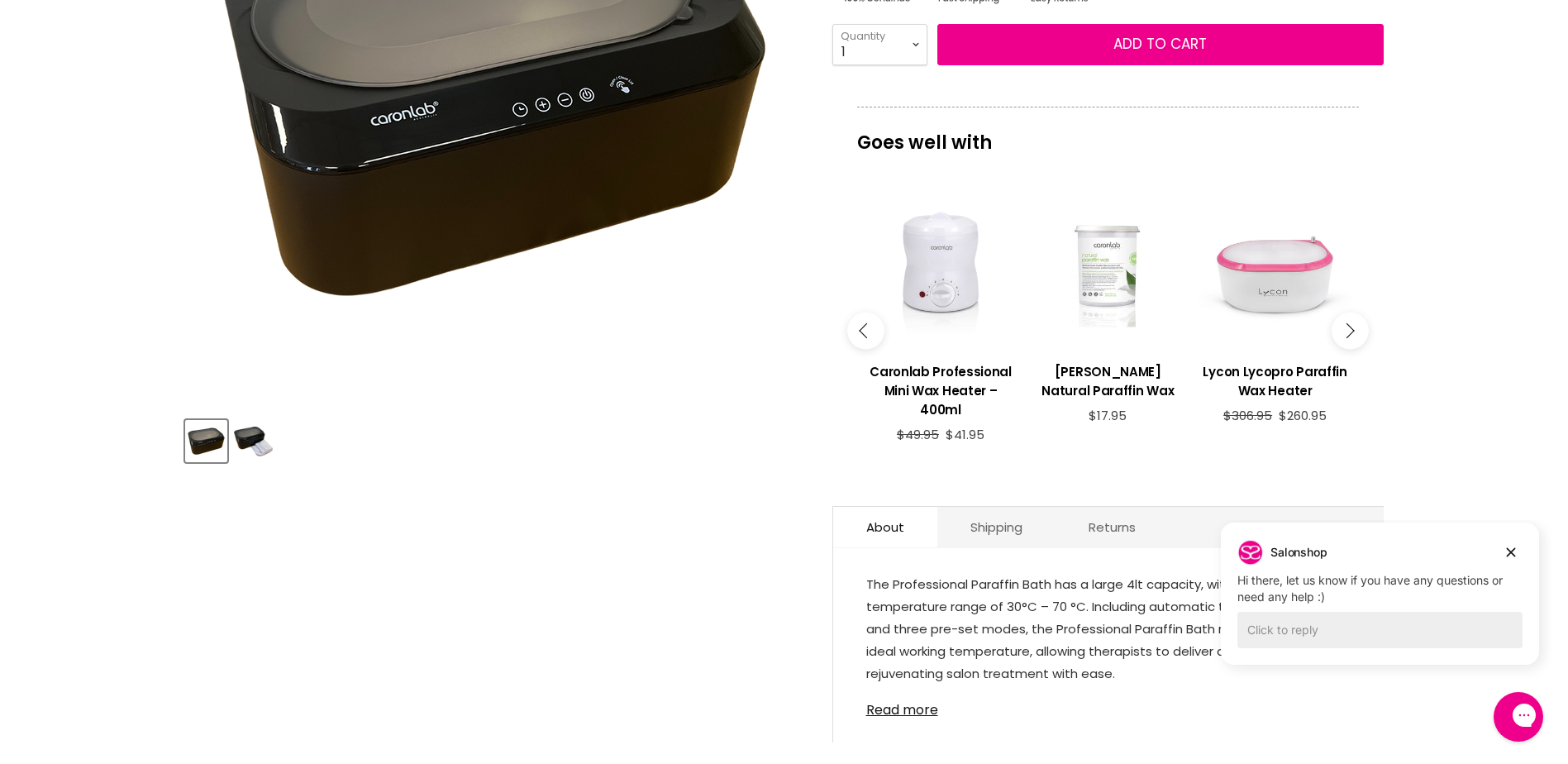
click at [869, 333] on icon "Main content" at bounding box center [866, 330] width 15 height 15
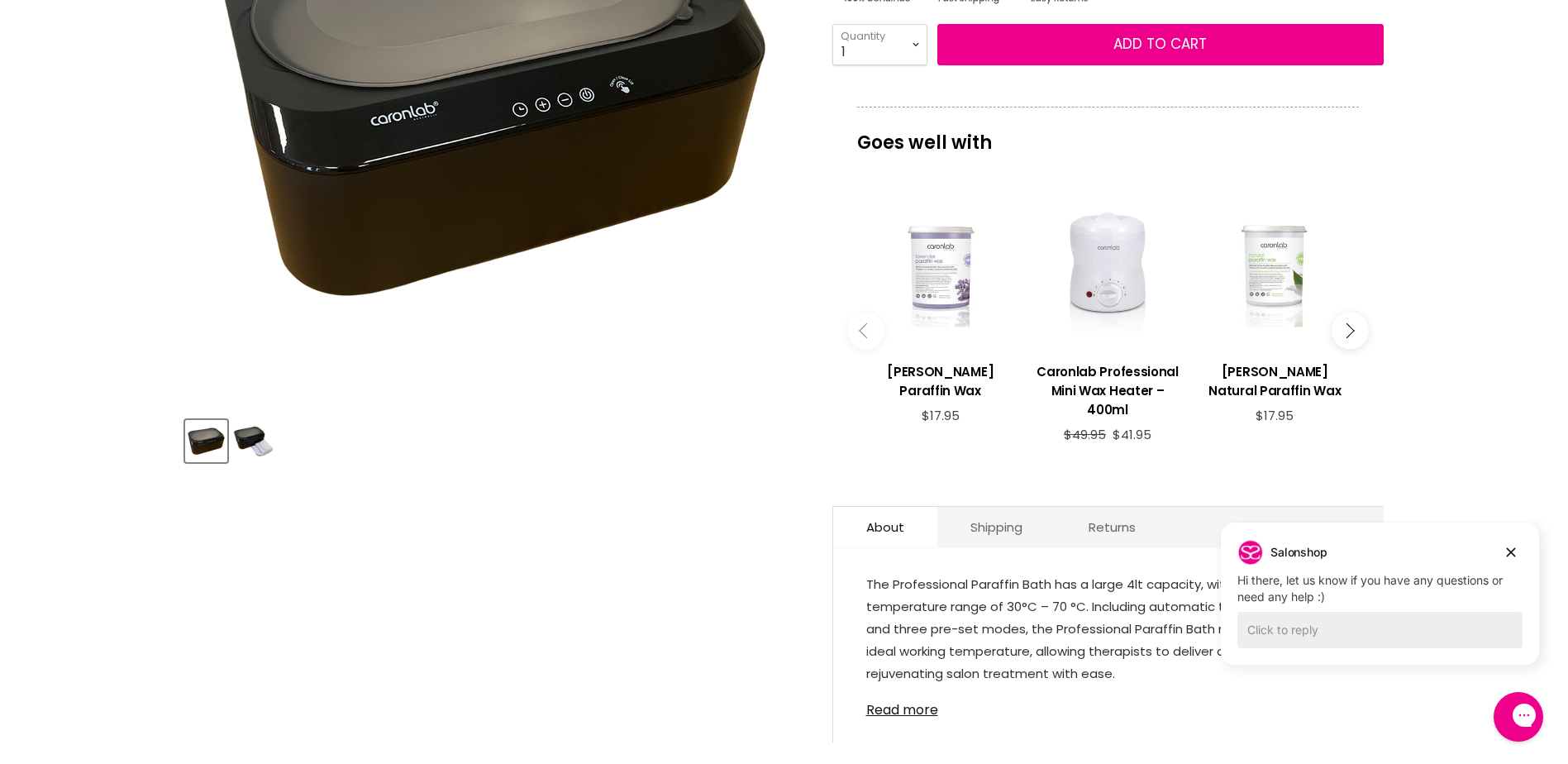
click at [869, 333] on icon "Main content" at bounding box center [866, 330] width 15 height 15
click at [949, 374] on h3 "[PERSON_NAME] Paraffin Wax" at bounding box center [940, 381] width 151 height 38
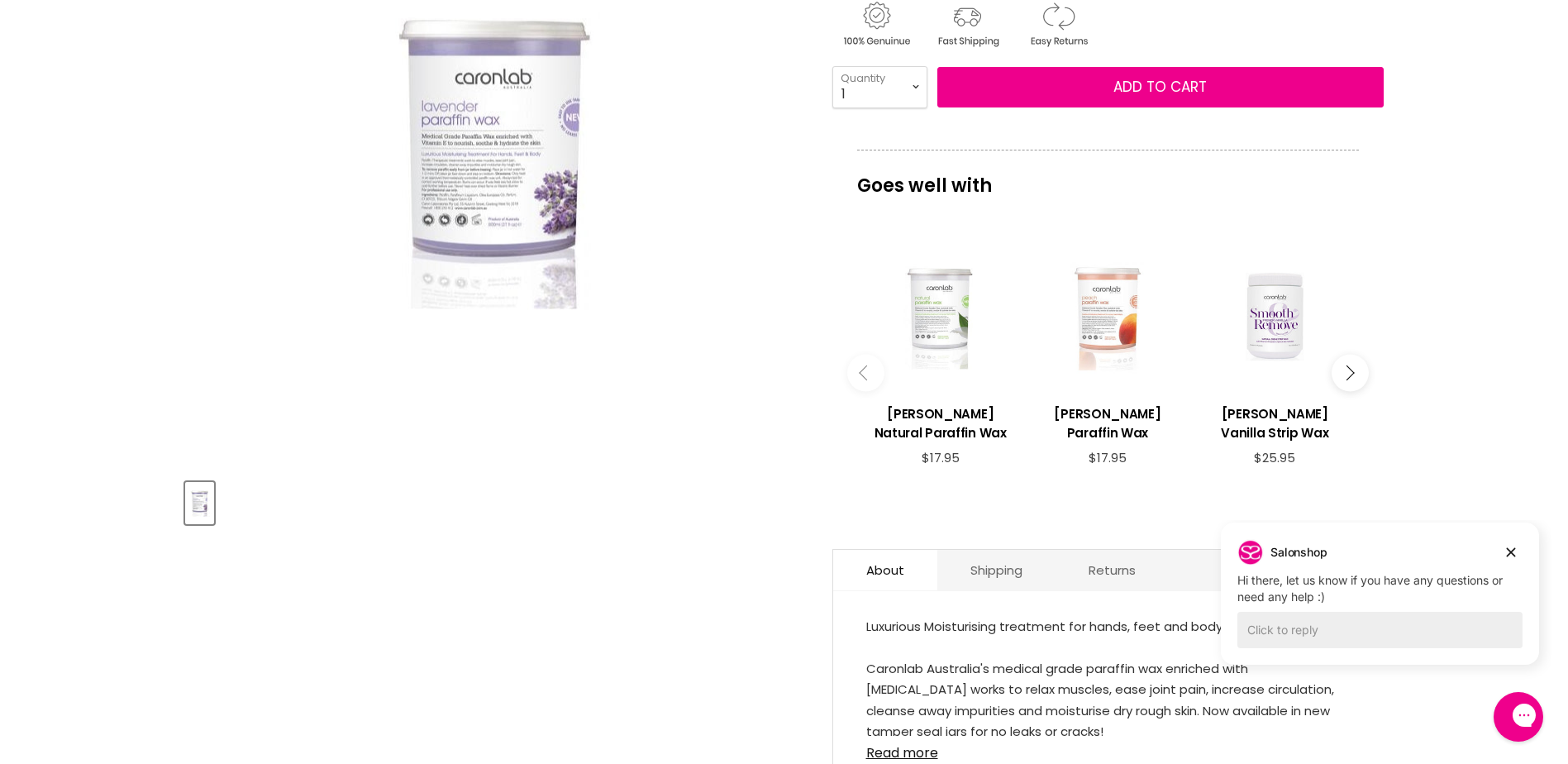
scroll to position [331, 0]
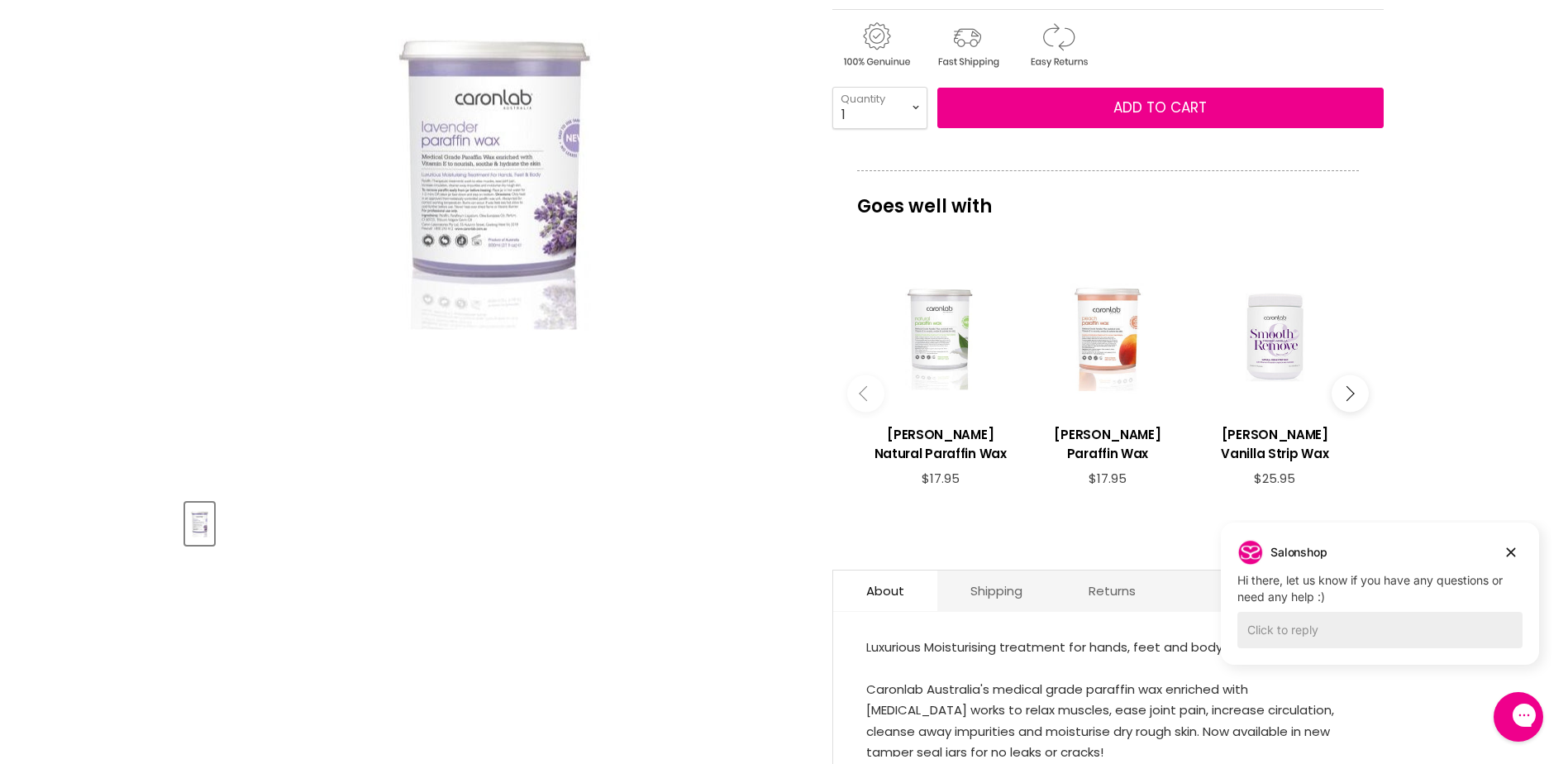
click at [1349, 390] on icon "Main content" at bounding box center [1347, 393] width 15 height 15
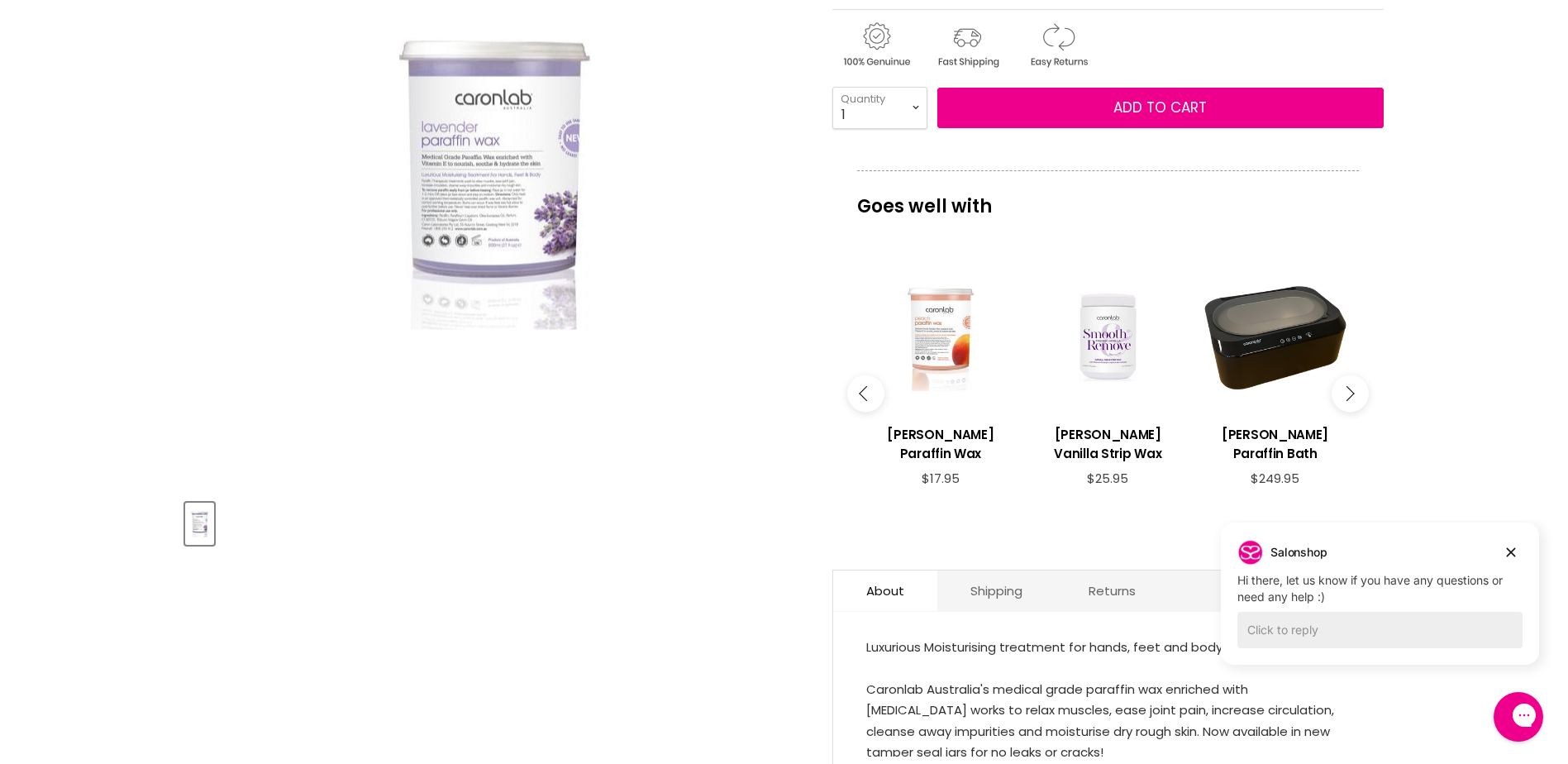
click at [1349, 390] on icon "Main content" at bounding box center [1347, 393] width 15 height 15
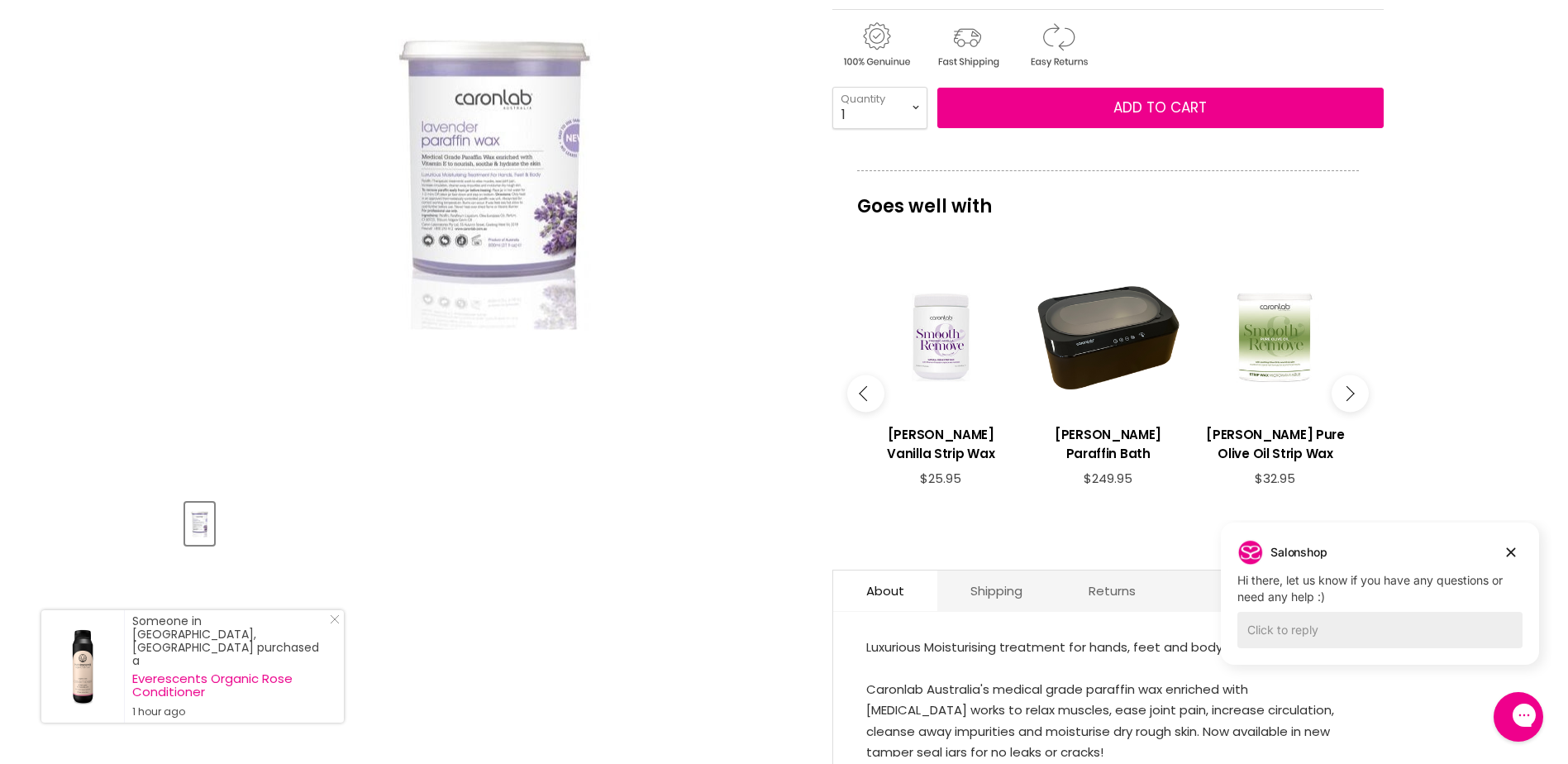
click at [1349, 390] on icon "Main content" at bounding box center [1347, 393] width 15 height 15
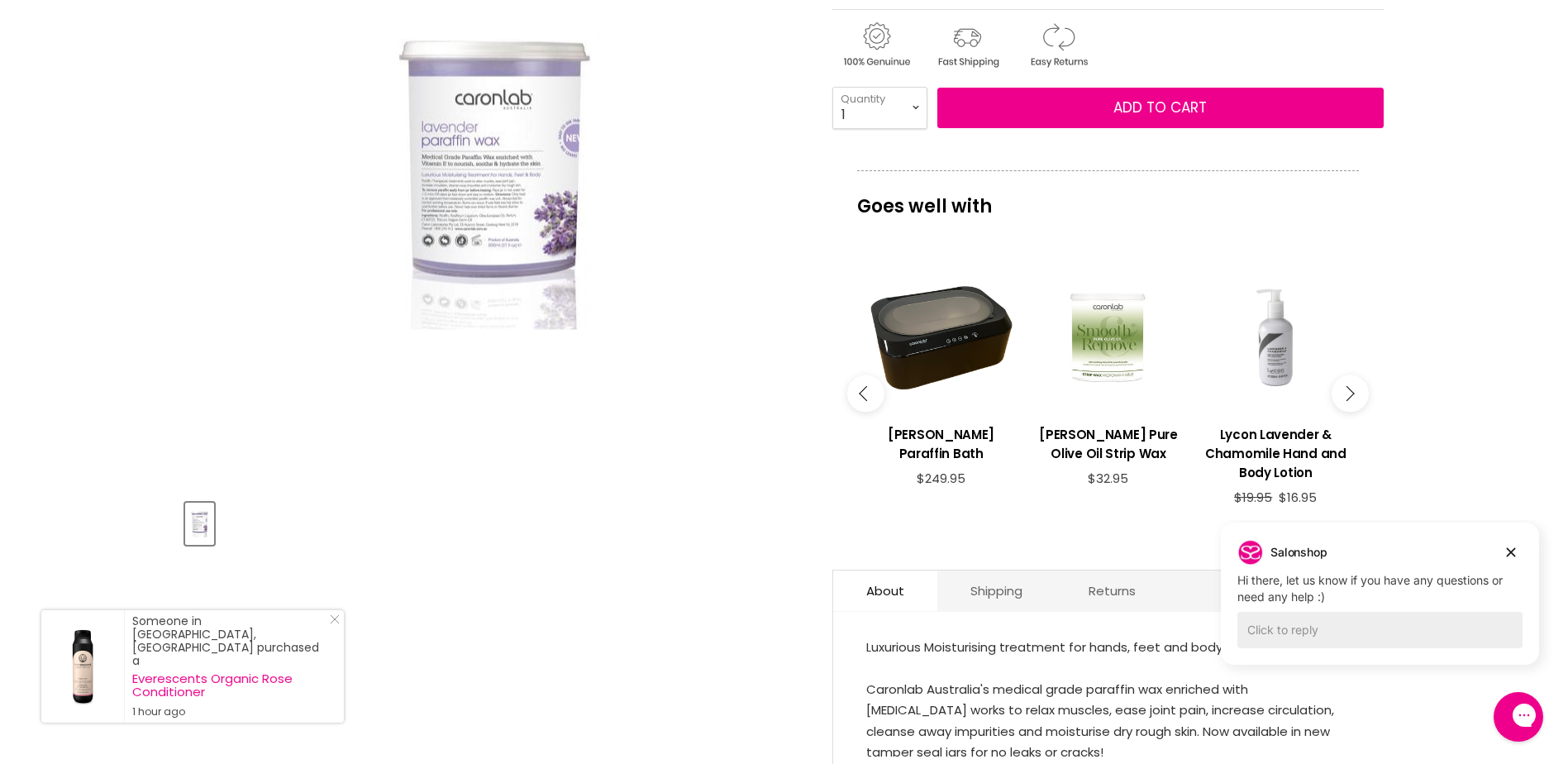
click at [1349, 390] on icon "Main content" at bounding box center [1347, 393] width 15 height 15
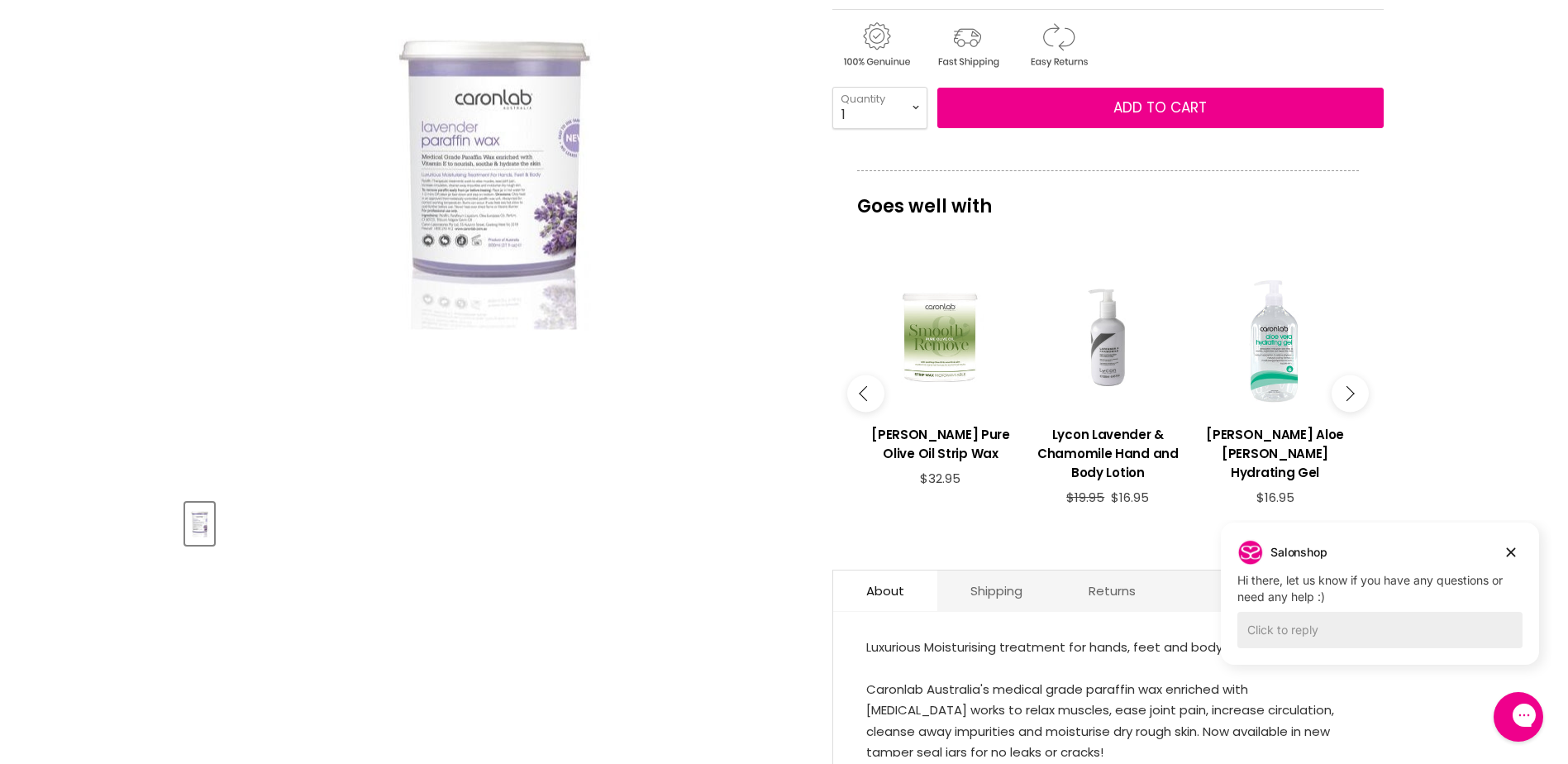
click at [1349, 390] on icon "Main content" at bounding box center [1347, 393] width 15 height 15
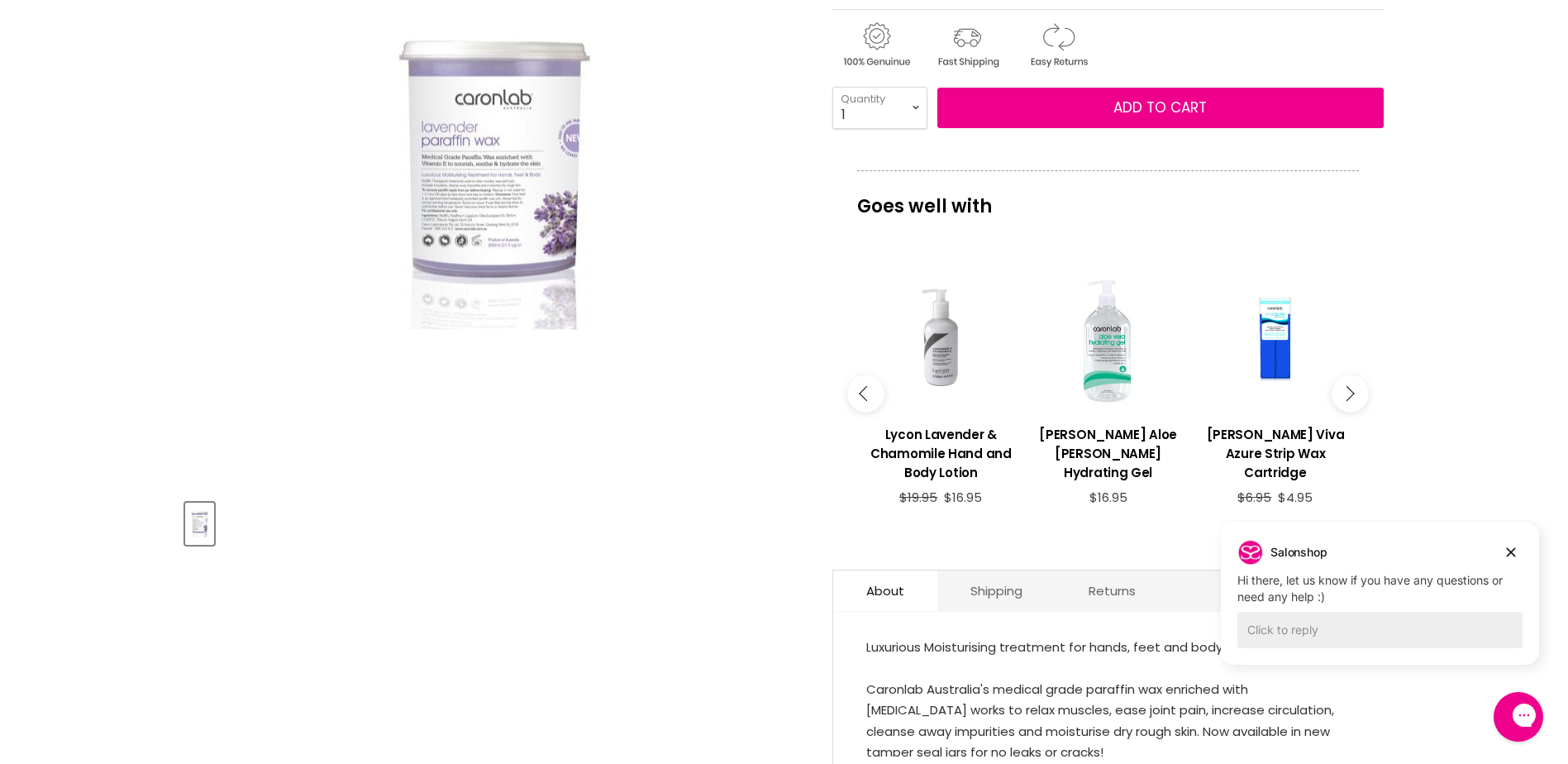
click at [1349, 390] on icon "Main content" at bounding box center [1347, 393] width 15 height 15
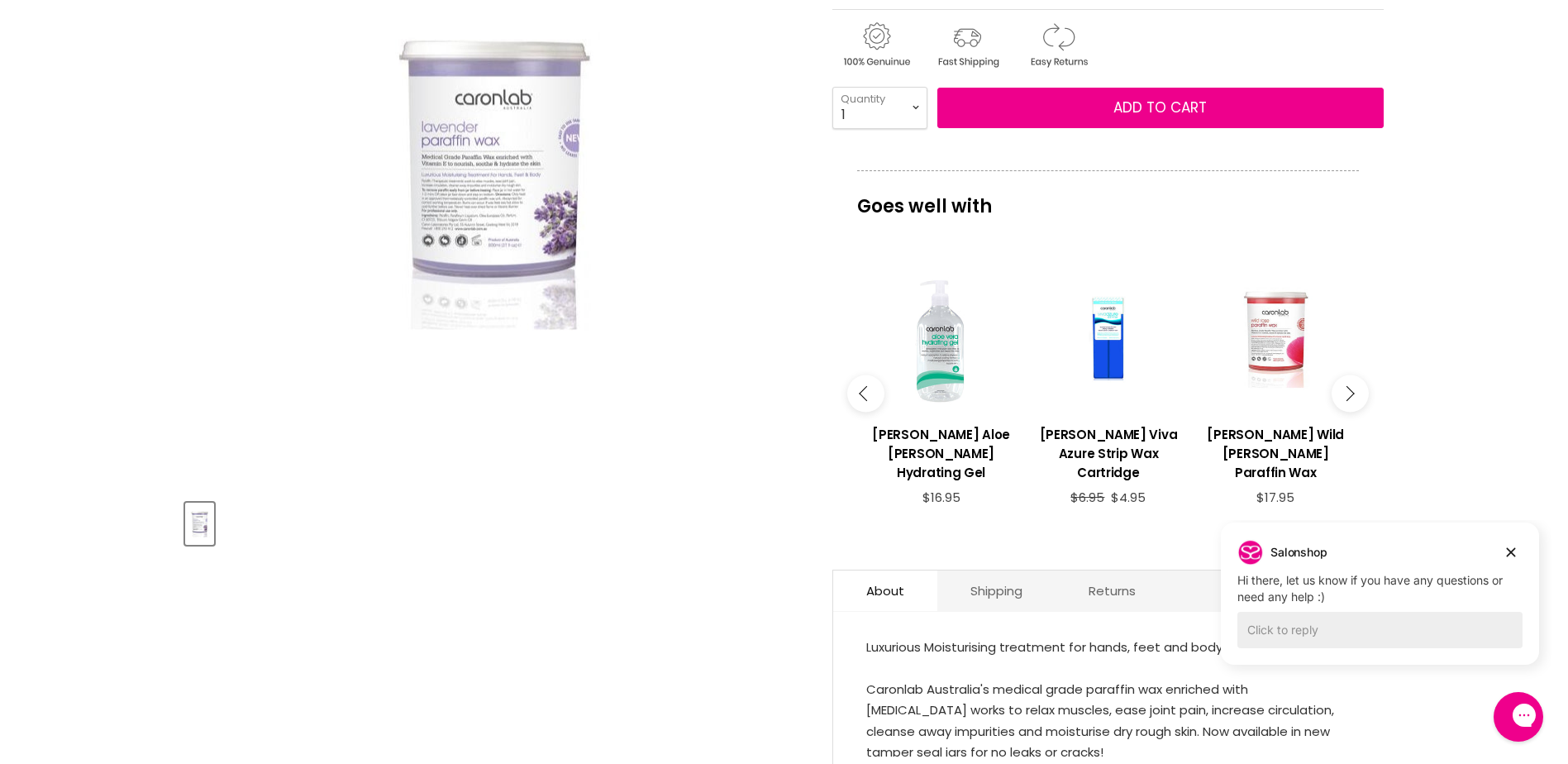
click at [1349, 390] on icon "Main content" at bounding box center [1347, 393] width 15 height 15
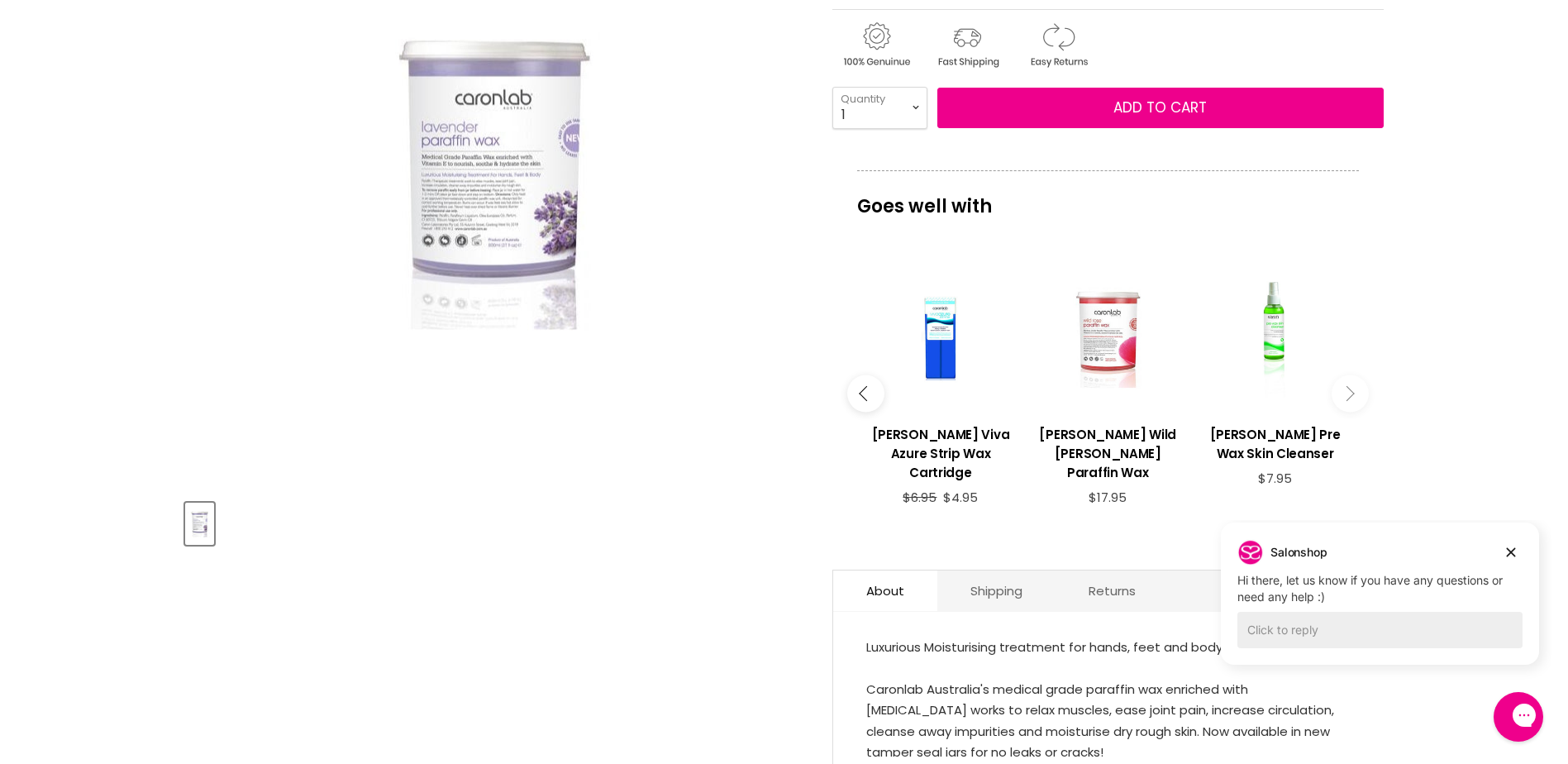
click at [1350, 390] on icon "Main content" at bounding box center [1347, 393] width 15 height 15
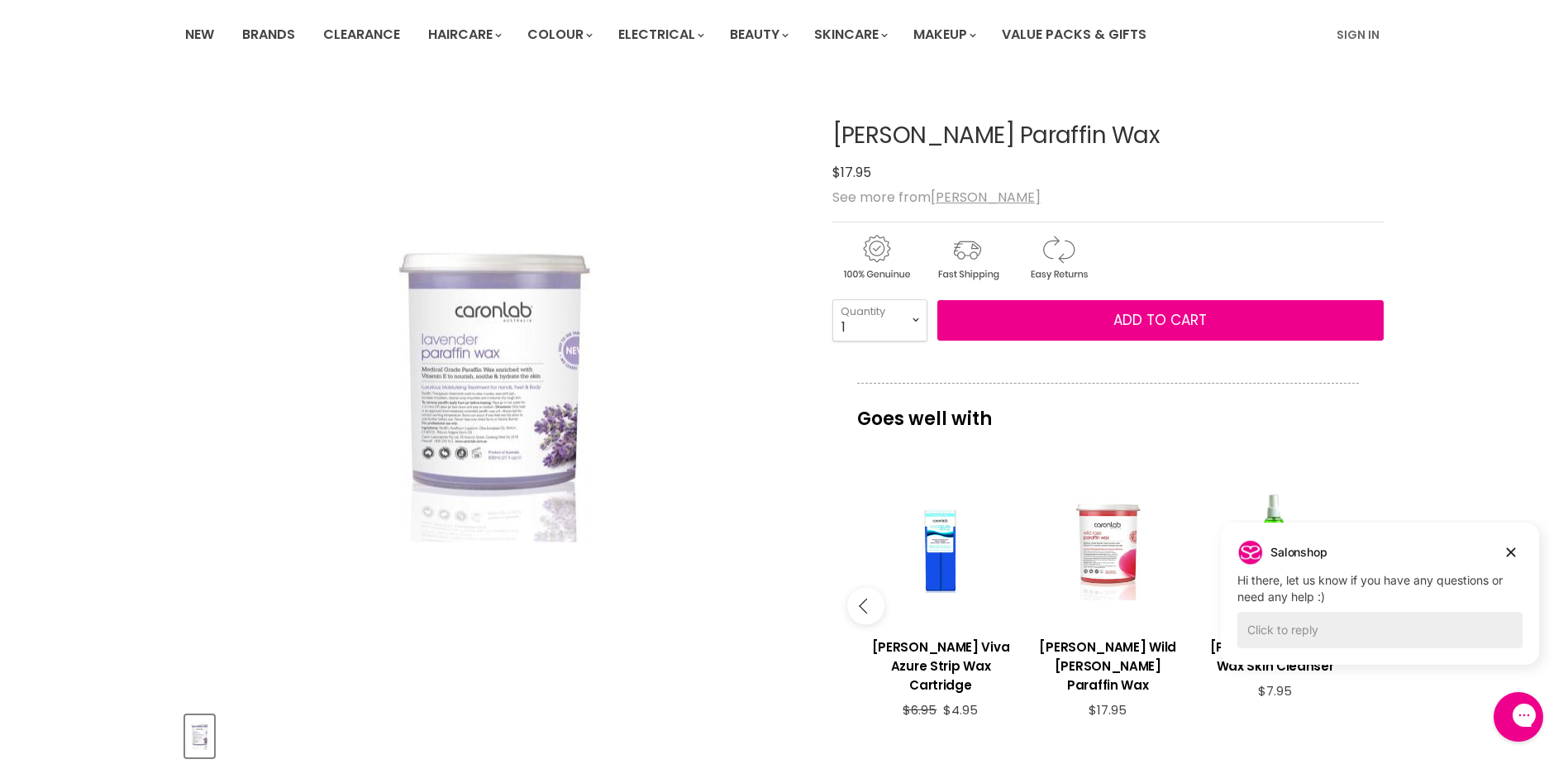
scroll to position [0, 0]
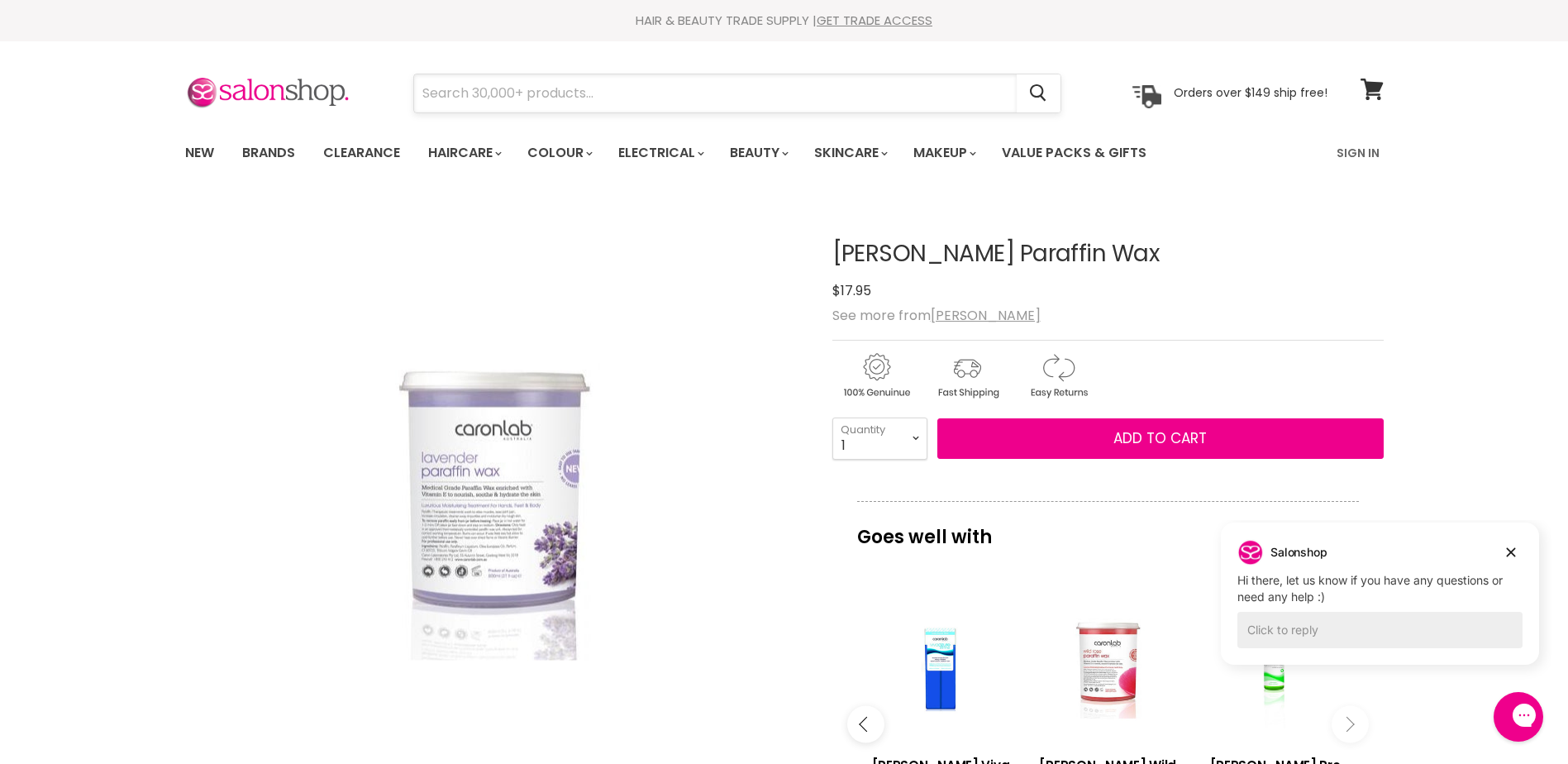
click at [484, 96] on input "Search" at bounding box center [716, 94] width 602 height 38
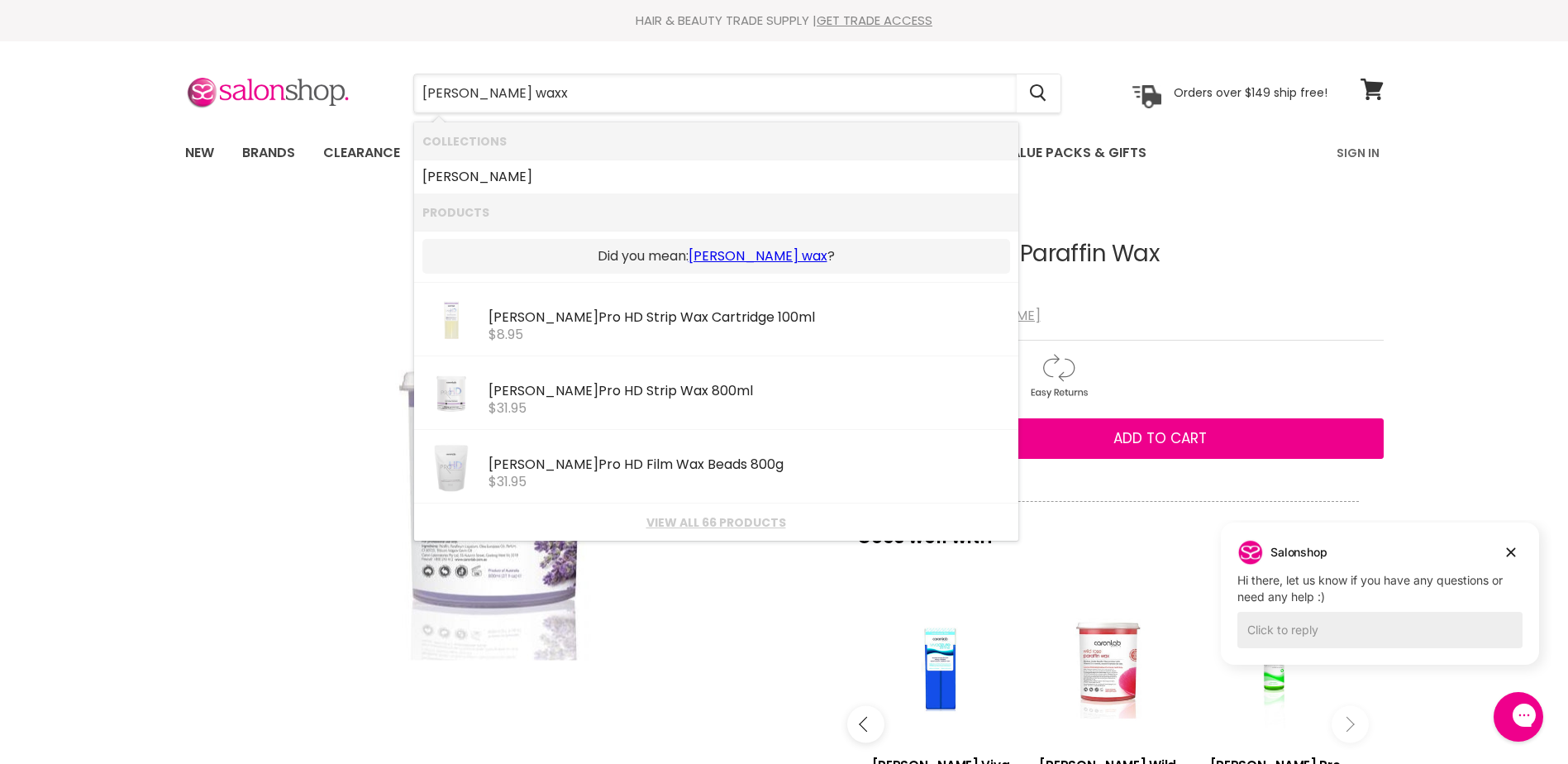
type input "[PERSON_NAME] wax"
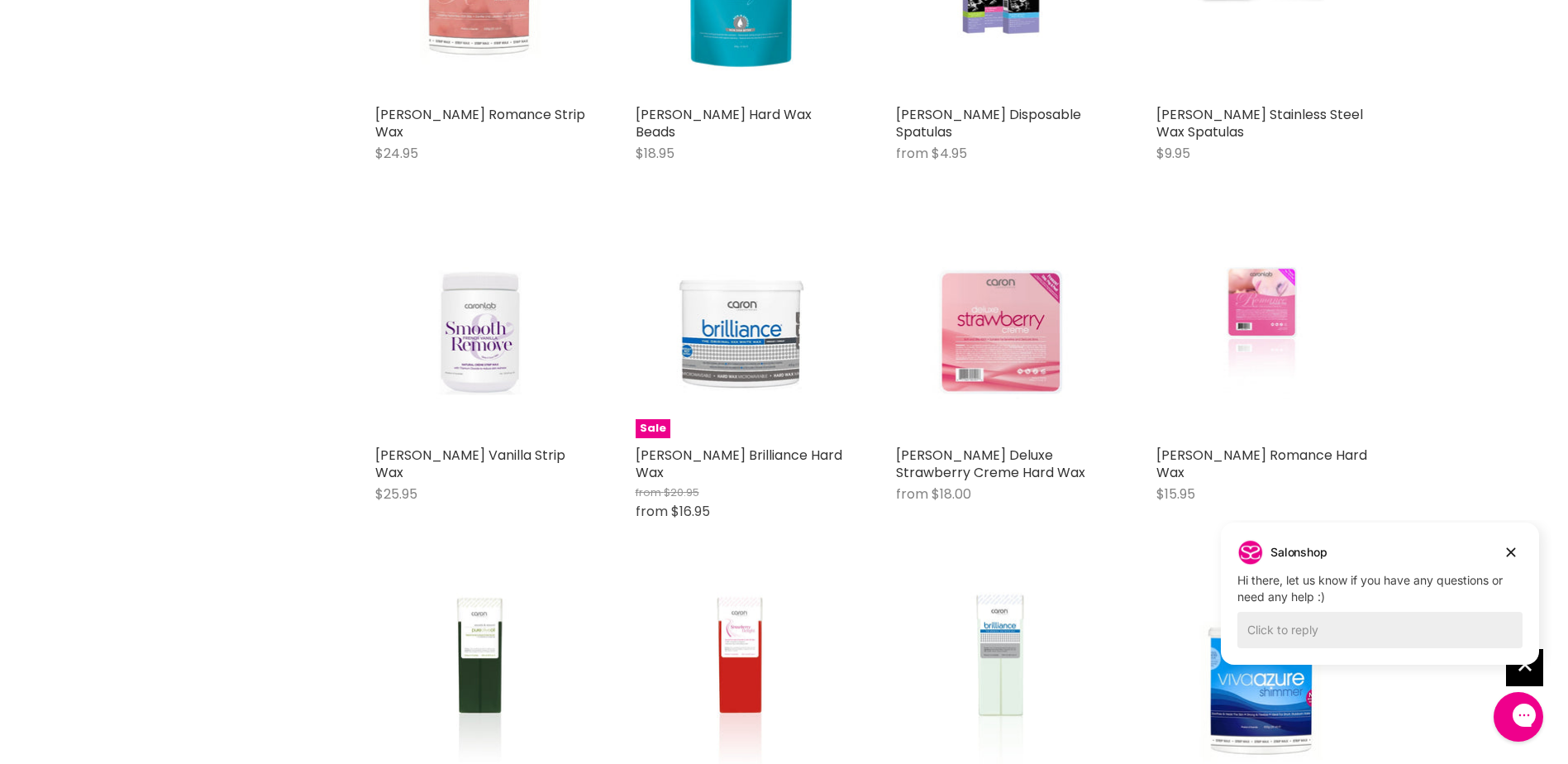
scroll to position [1571, 0]
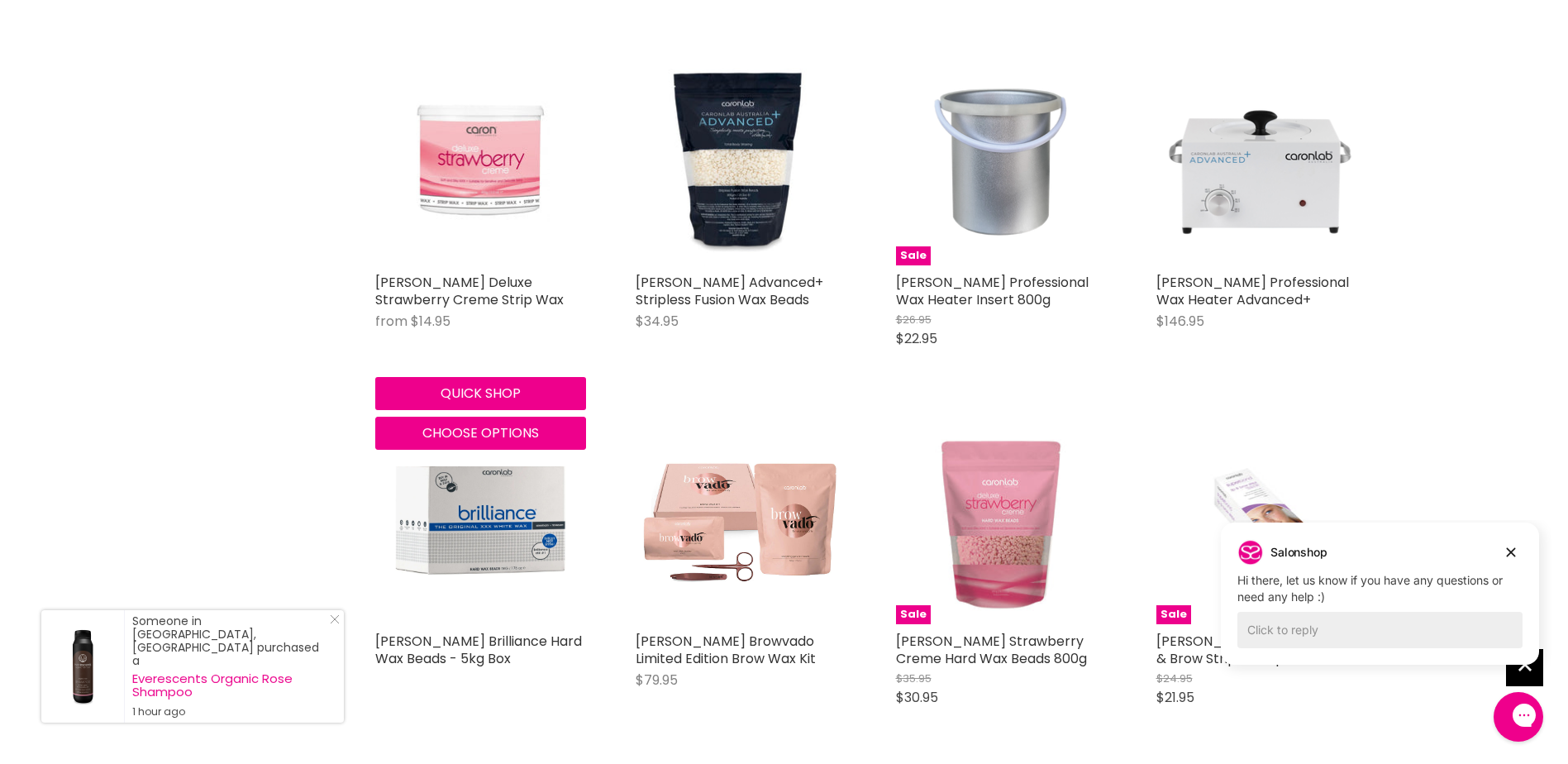
scroll to position [2895, 0]
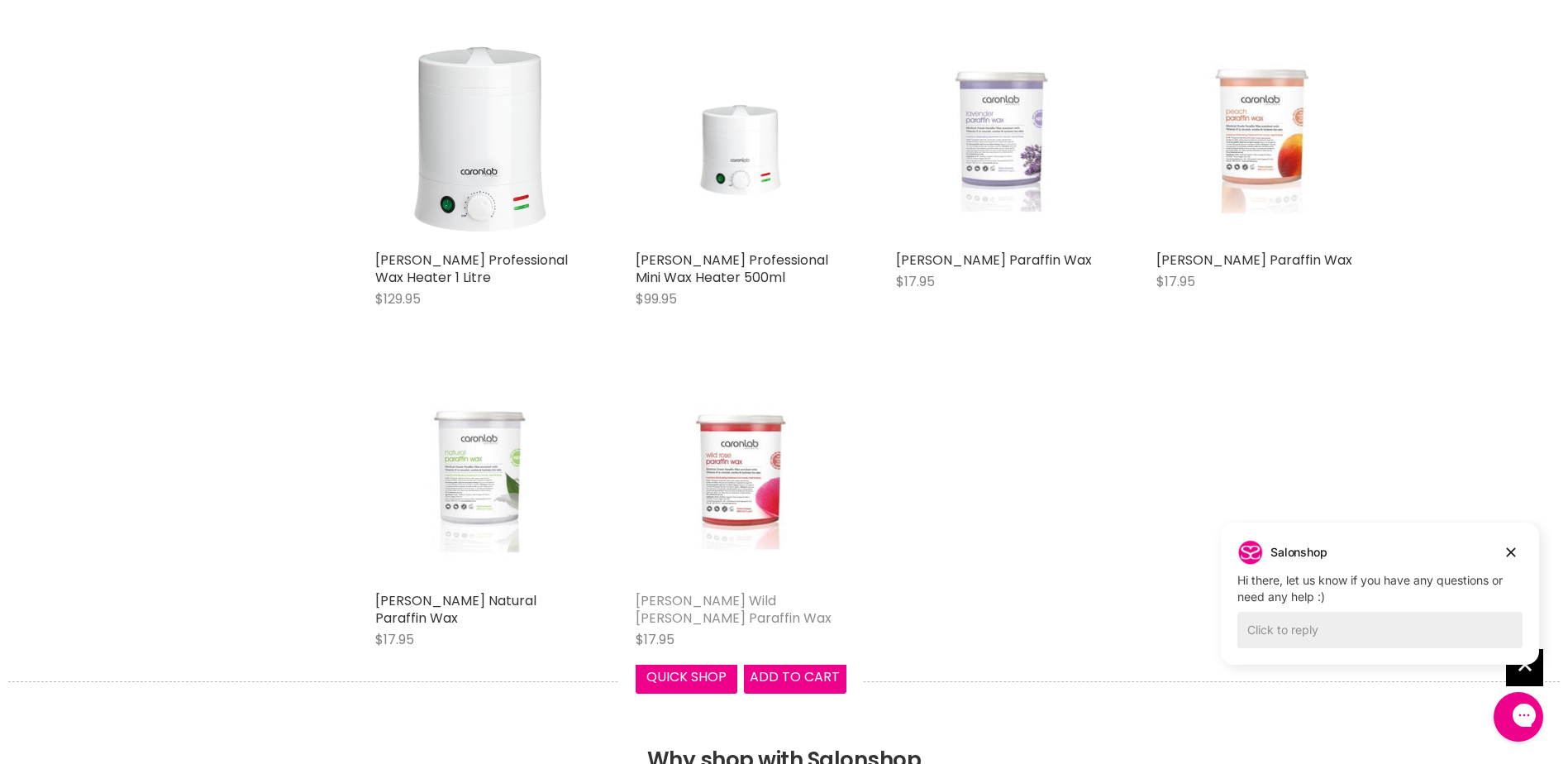
scroll to position [5623, 0]
